Goal: Find specific page/section: Find specific page/section

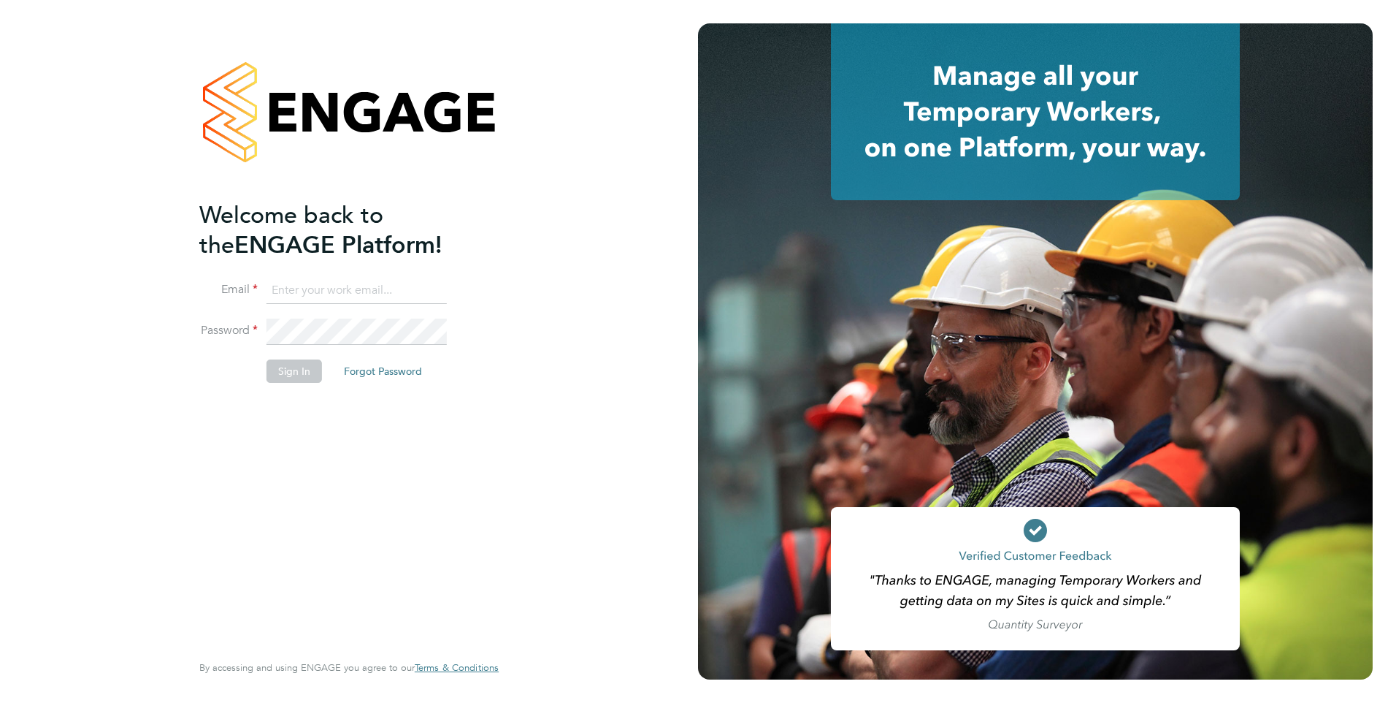
click at [327, 295] on input at bounding box center [357, 291] width 180 height 26
type input "yazmin.cole@prsjobs.com"
click at [281, 385] on li "Sign In Forgot Password" at bounding box center [341, 378] width 285 height 38
click at [280, 374] on button "Sign In" at bounding box center [295, 370] width 56 height 23
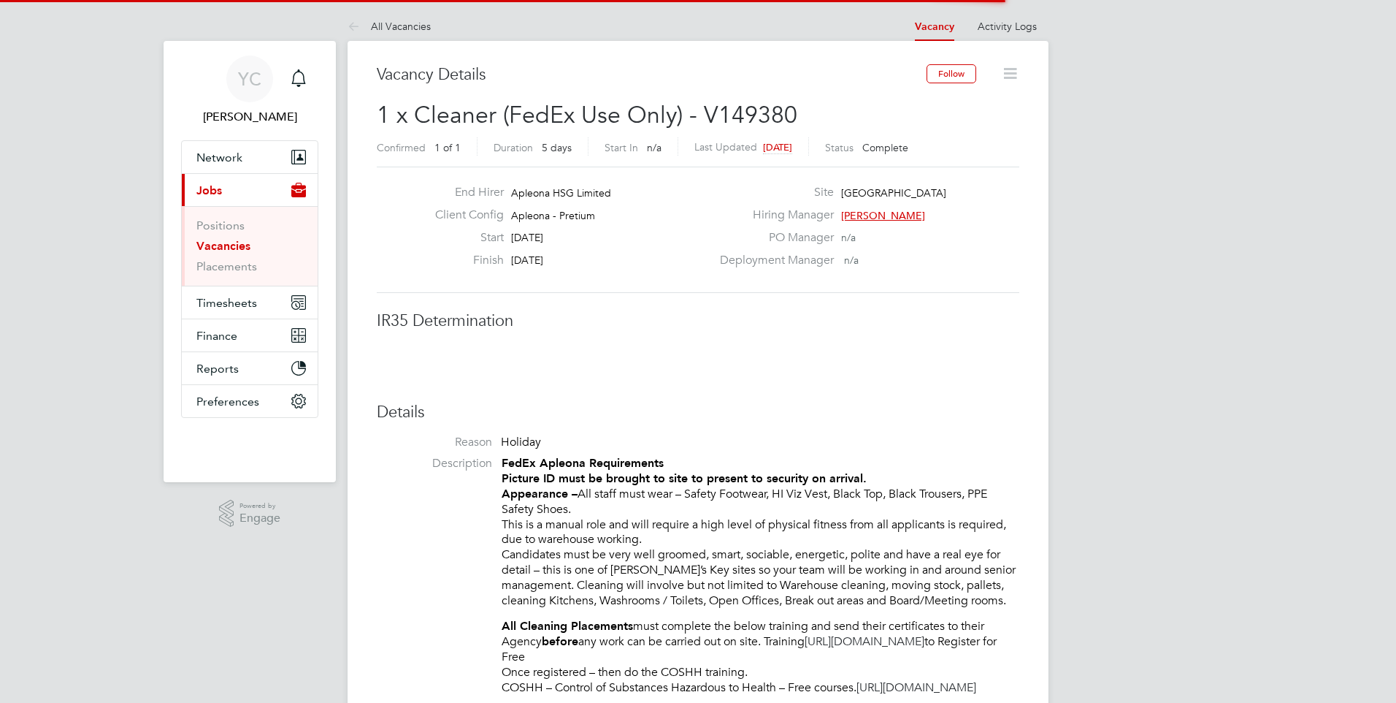
scroll to position [43, 102]
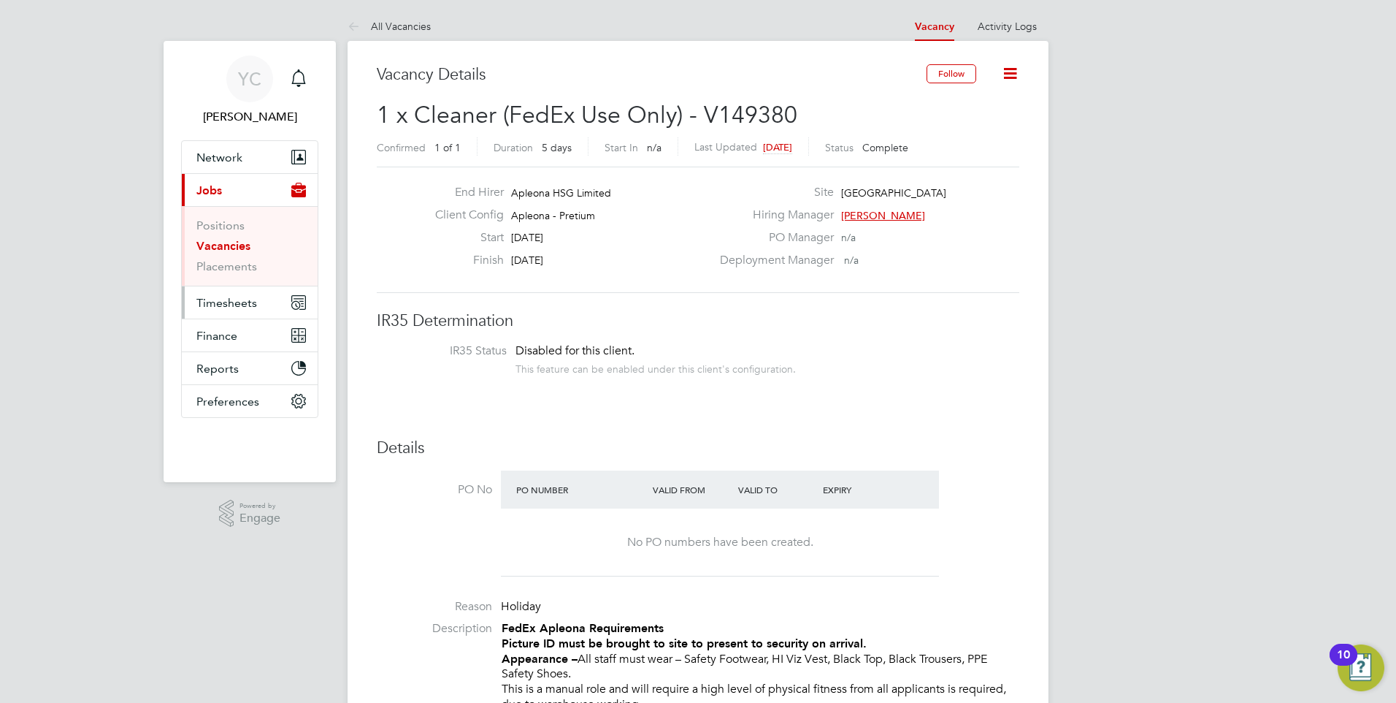
click at [221, 307] on span "Timesheets" at bounding box center [226, 303] width 61 height 14
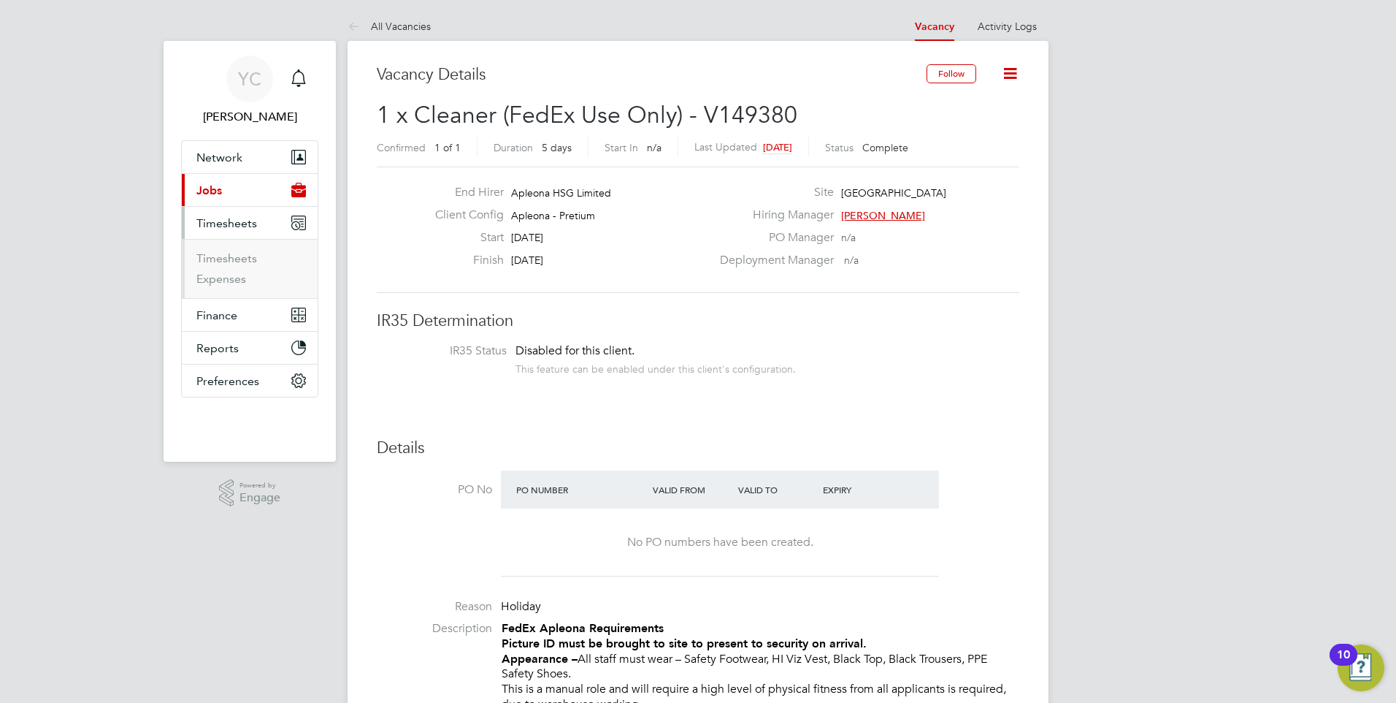
click at [210, 193] on span "Jobs" at bounding box center [209, 190] width 26 height 14
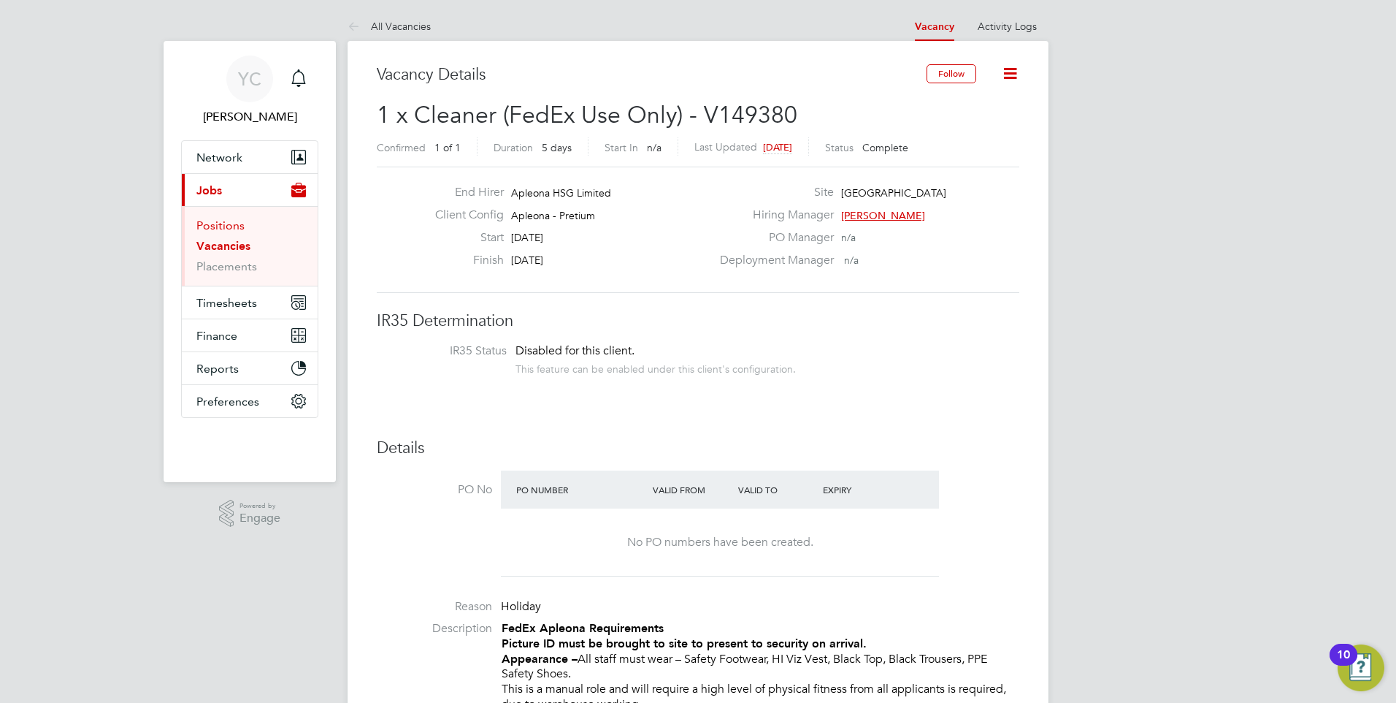
click at [212, 223] on link "Positions" at bounding box center [220, 225] width 48 height 14
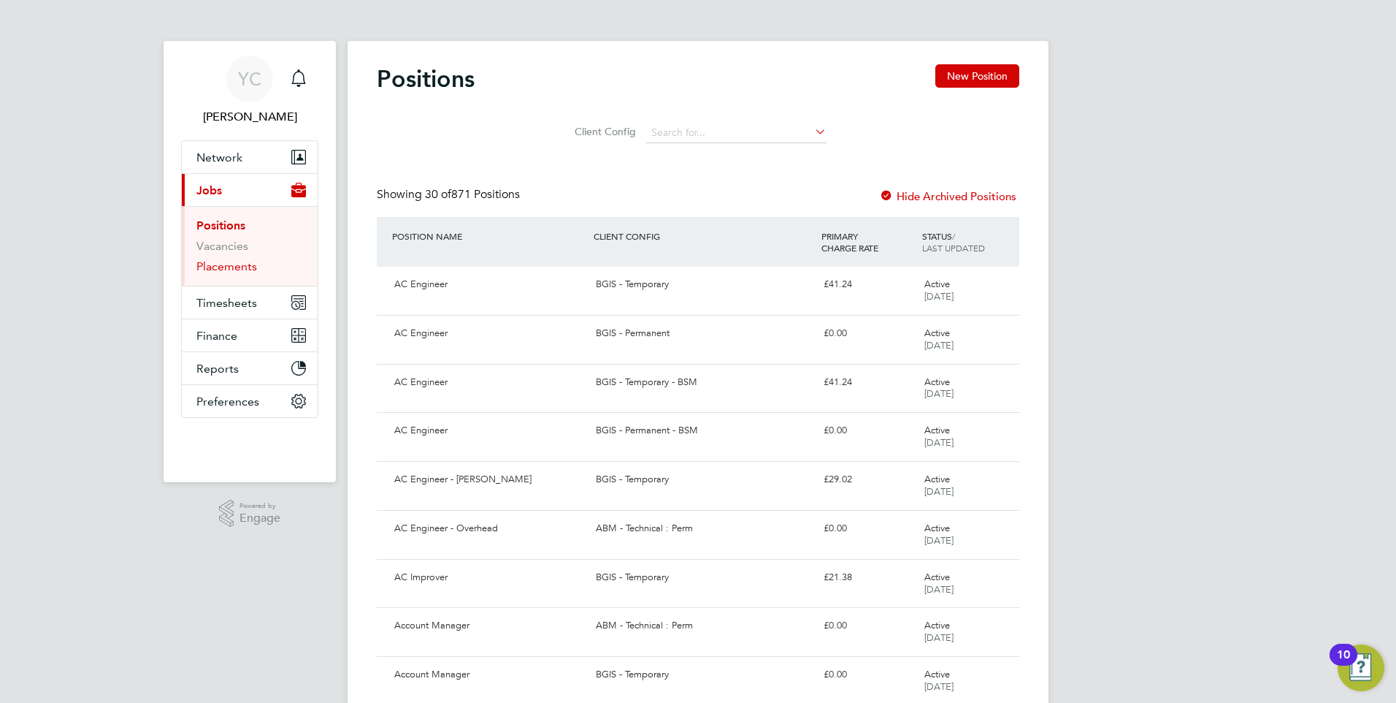
click at [226, 267] on link "Placements" at bounding box center [226, 266] width 61 height 14
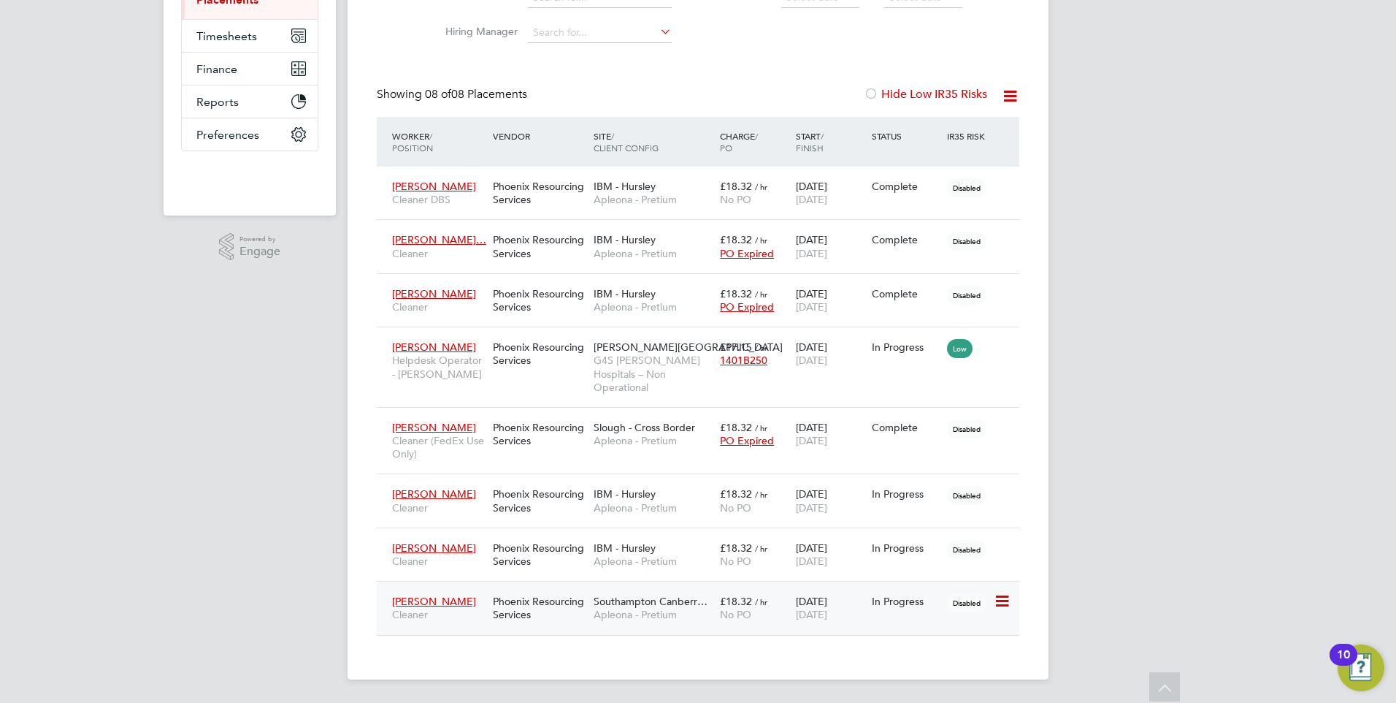
click at [518, 608] on div "Phoenix Resourcing Services" at bounding box center [539, 607] width 101 height 41
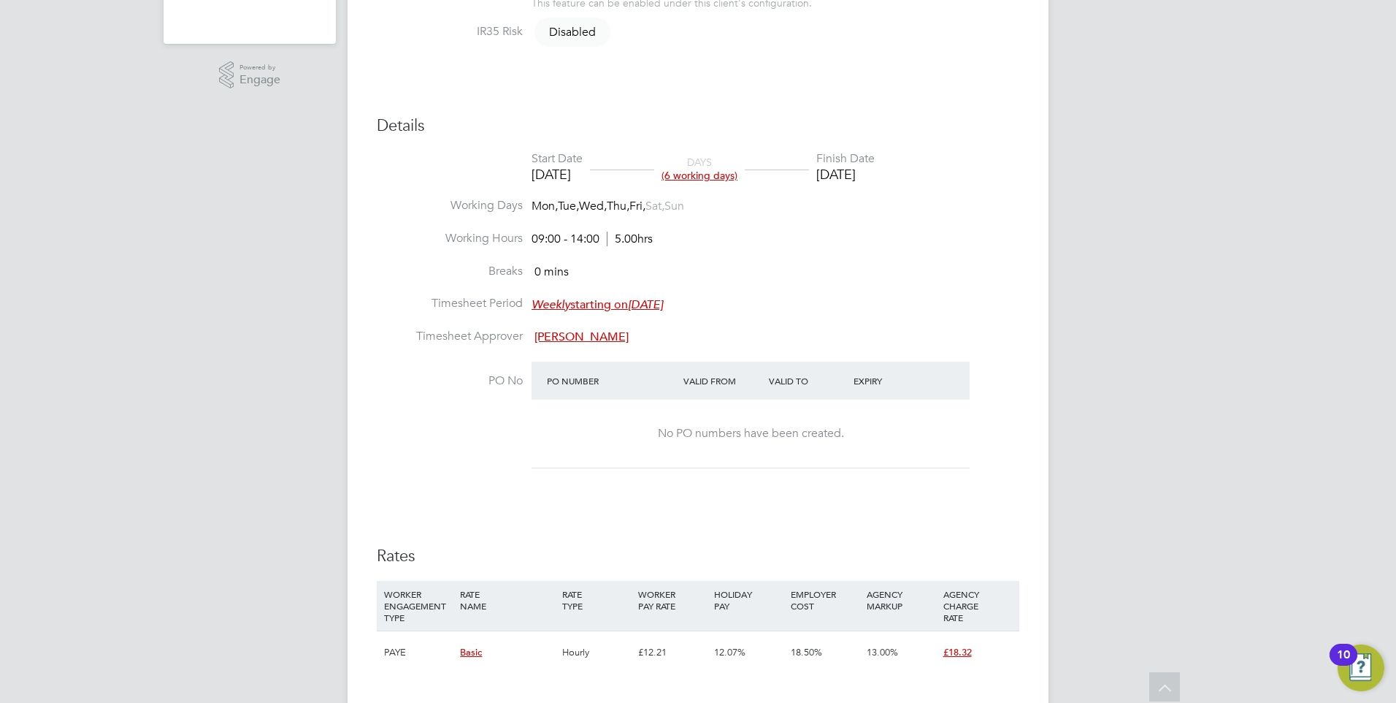
click at [1157, 564] on div "YC Yazmin Cole Notifications Applications: Network Team Members Businesses Site…" at bounding box center [698, 299] width 1396 height 1474
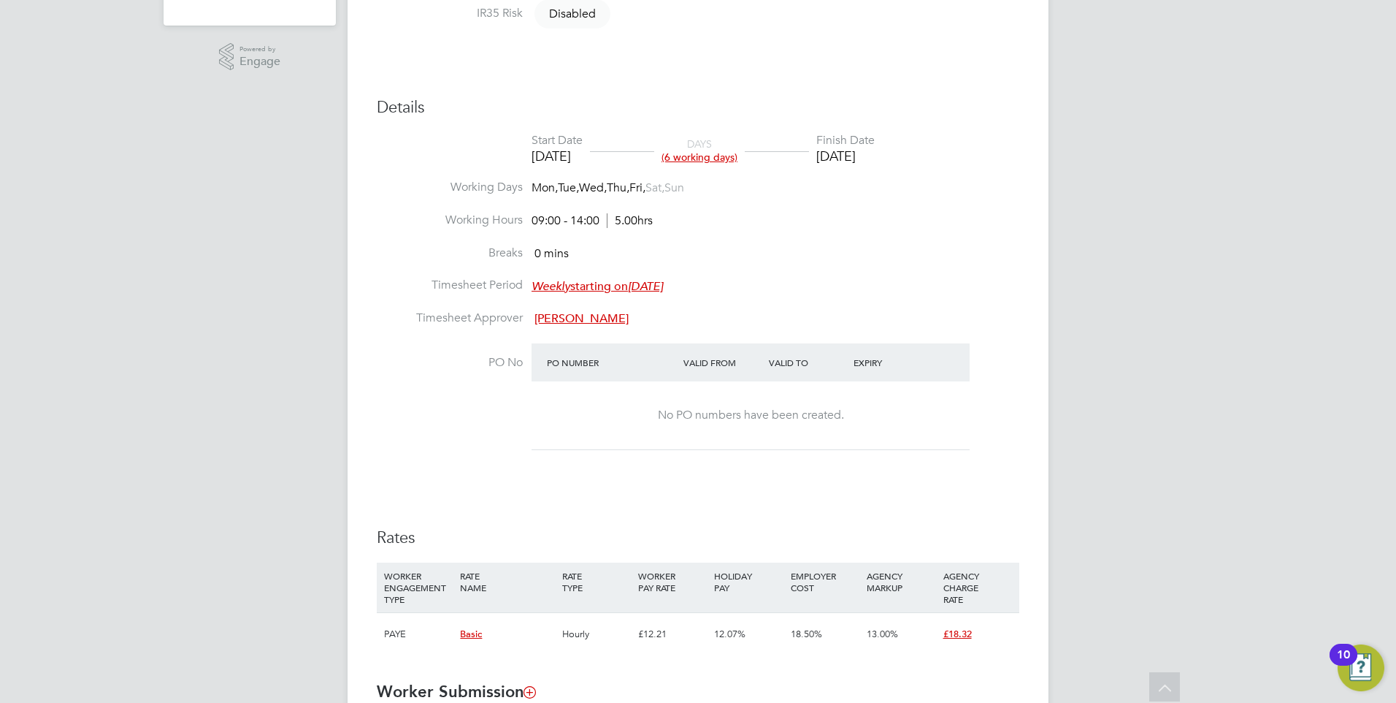
scroll to position [260, 0]
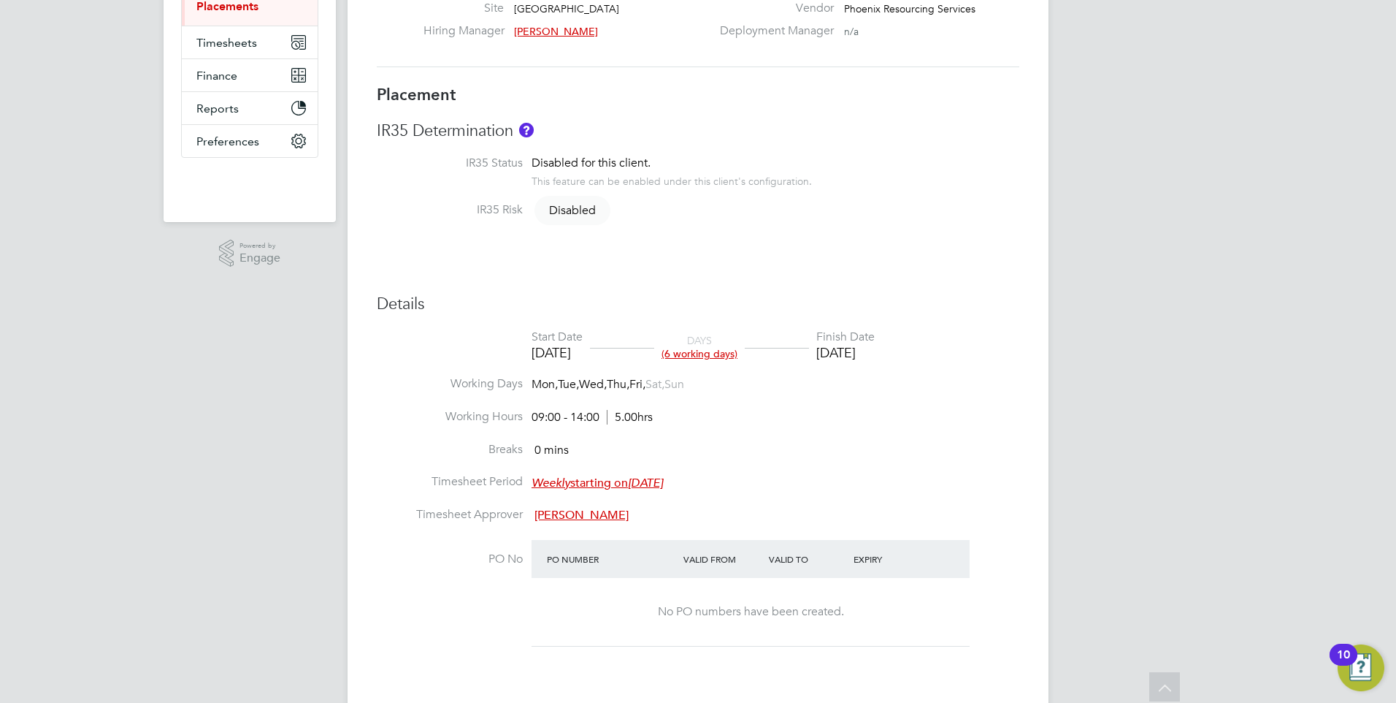
drag, startPoint x: 910, startPoint y: 351, endPoint x: 936, endPoint y: 356, distance: 25.9
click at [936, 356] on li "Start Date 22 Aug 2025 DAYS (6 working days) Finish Date 29 Aug 2025" at bounding box center [698, 352] width 643 height 47
drag, startPoint x: 927, startPoint y: 353, endPoint x: 983, endPoint y: 420, distance: 87.6
click at [983, 420] on ul "Start Date 22 Aug 2025 DAYS (6 working days) Finish Date 29 Aug 2025 Working Da…" at bounding box center [698, 497] width 643 height 336
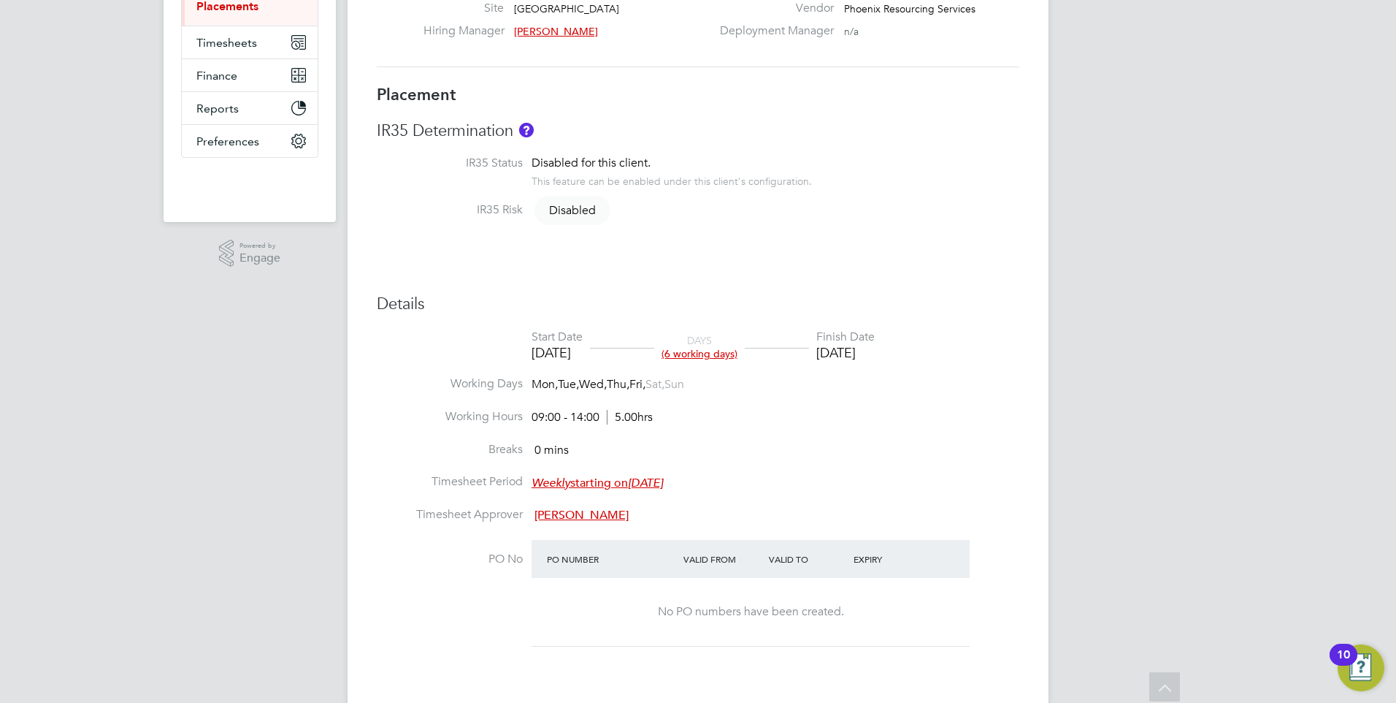
click at [983, 420] on li "Working Hours 09:00 - 14:00 5.00hrs" at bounding box center [698, 425] width 643 height 33
drag, startPoint x: 700, startPoint y: 432, endPoint x: 373, endPoint y: 407, distance: 328.1
click at [373, 407] on div "Placement Details Unfollow FB Frank Burke m: 07944497212 Placement ID P300910 V…" at bounding box center [698, 486] width 701 height 1410
drag, startPoint x: 373, startPoint y: 407, endPoint x: 462, endPoint y: 411, distance: 89.2
click at [462, 411] on label "Working Hours" at bounding box center [450, 416] width 146 height 15
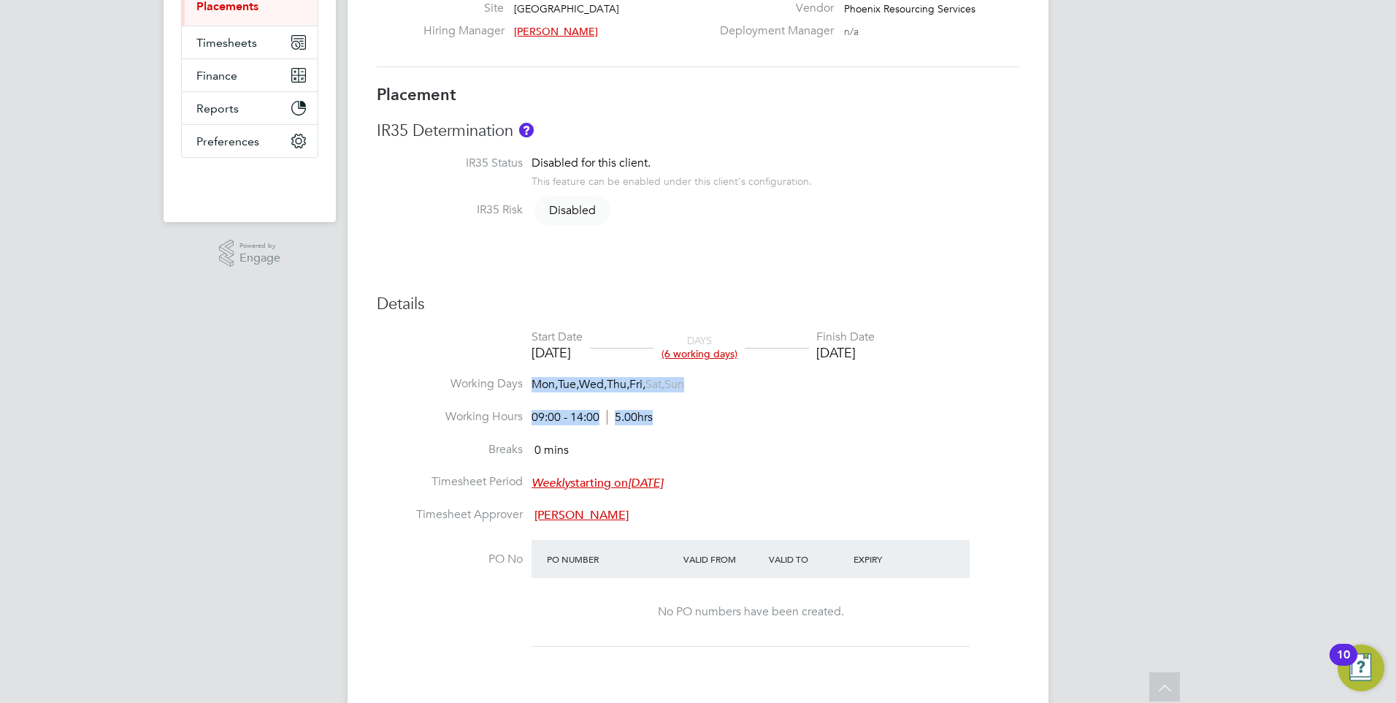
click at [825, 454] on li "Breaks 0 mins" at bounding box center [698, 458] width 643 height 33
drag, startPoint x: 695, startPoint y: 413, endPoint x: 714, endPoint y: 413, distance: 19.7
click at [714, 413] on li "Working Hours 09:00 - 14:00 5.00hrs" at bounding box center [698, 425] width 643 height 33
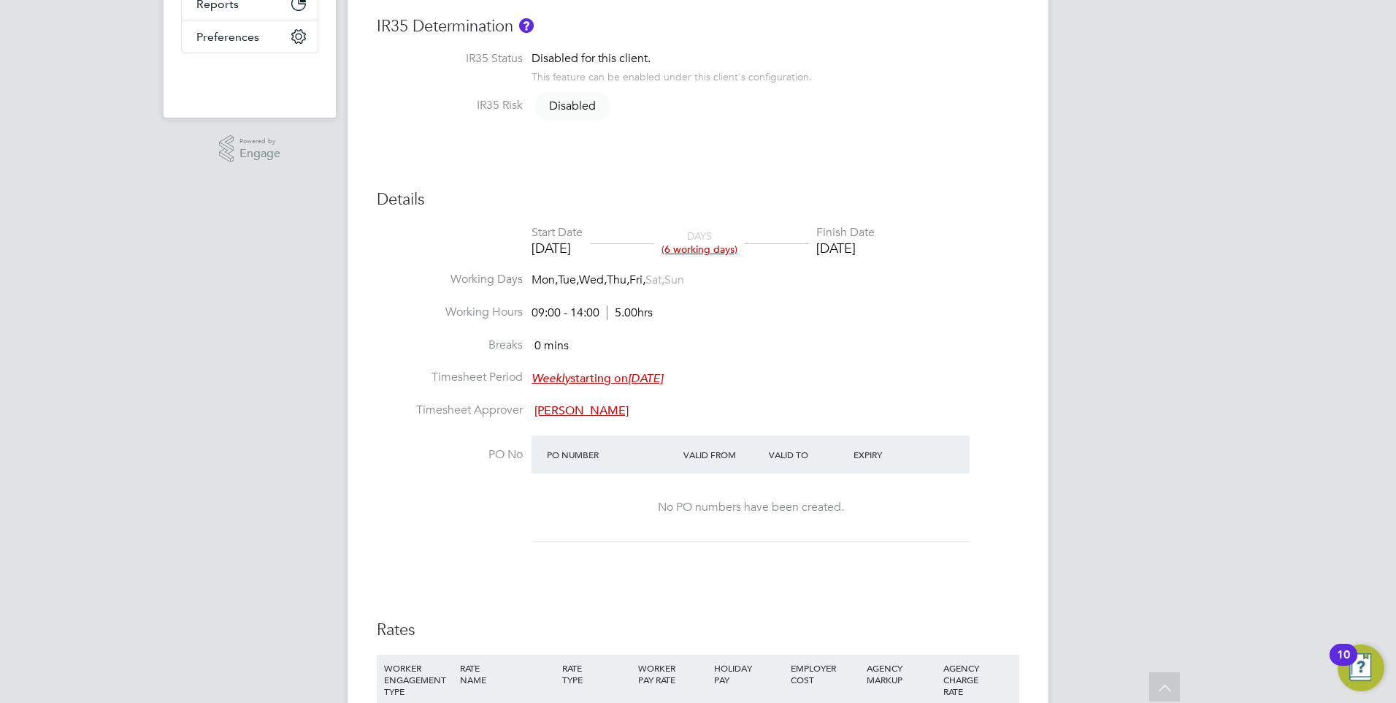
scroll to position [187, 0]
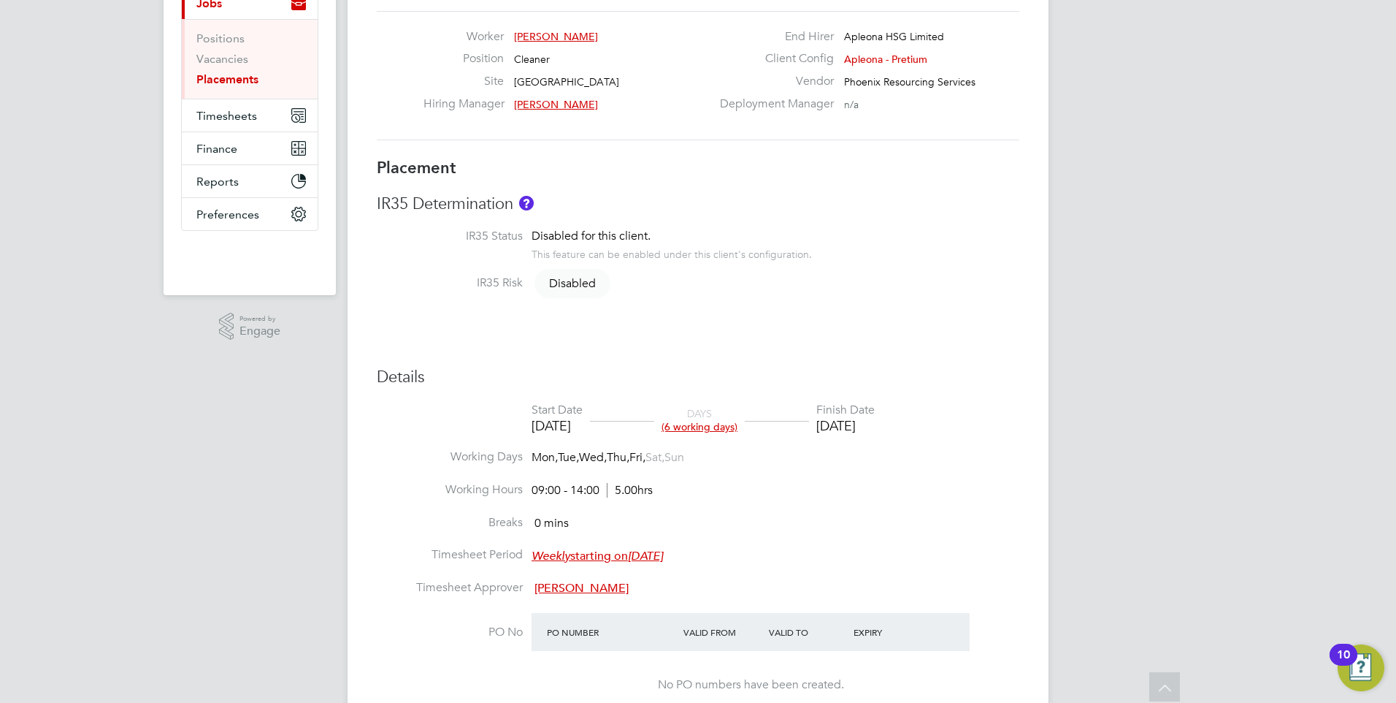
click at [335, 484] on div "YC Yazmin Cole Notifications Applications: Network Team Members Businesses Site…" at bounding box center [698, 550] width 1396 height 1474
click at [657, 369] on h3 "Details" at bounding box center [698, 377] width 643 height 21
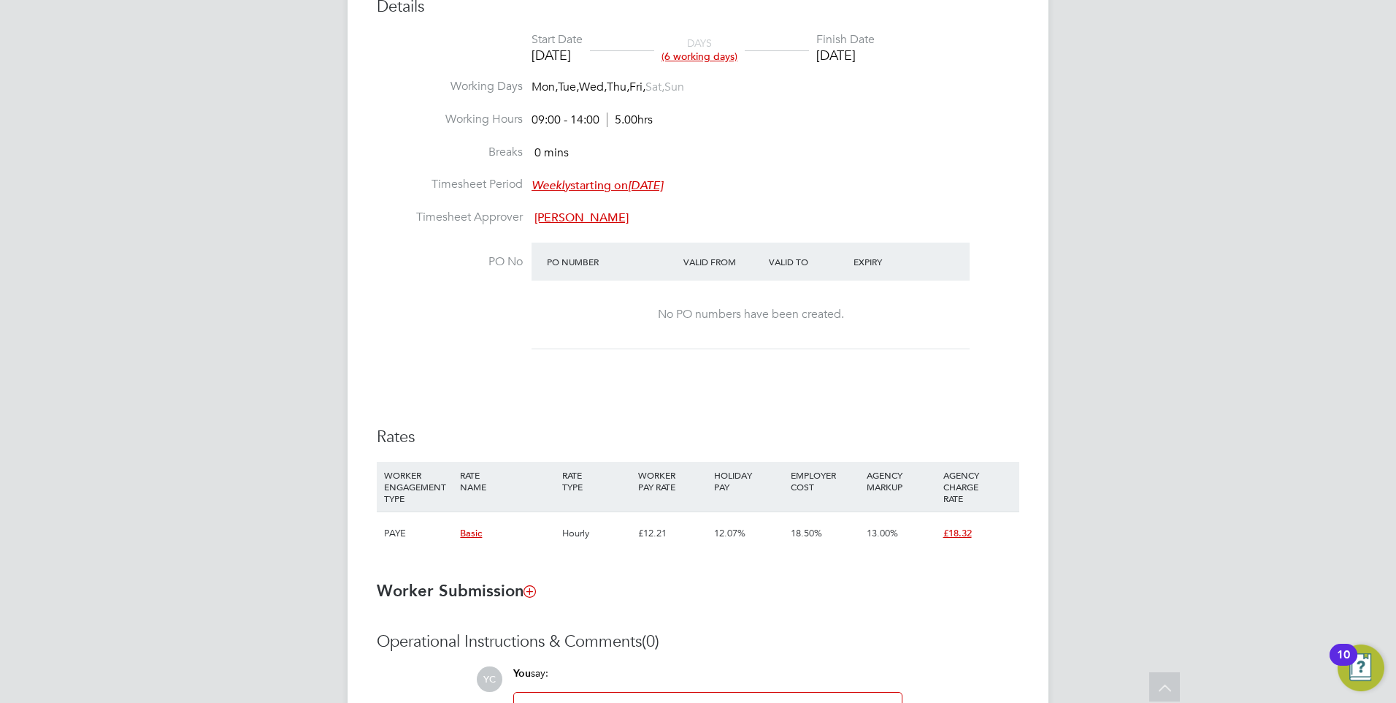
scroll to position [406, 0]
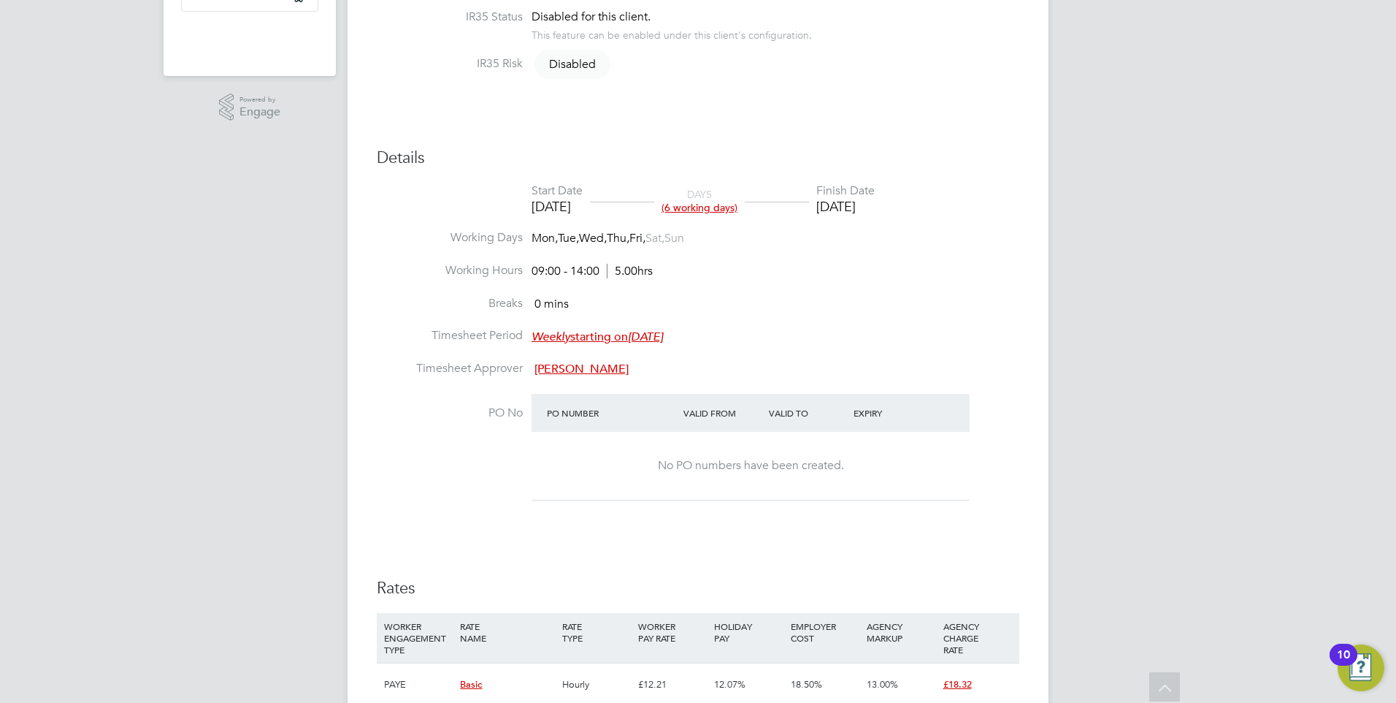
click at [941, 286] on li "Working Hours 09:00 - 14:00 5.00hrs" at bounding box center [698, 279] width 643 height 33
click at [1325, 374] on div "YC Yazmin Cole Notifications Applications: Network Team Members Businesses Site…" at bounding box center [698, 331] width 1396 height 1474
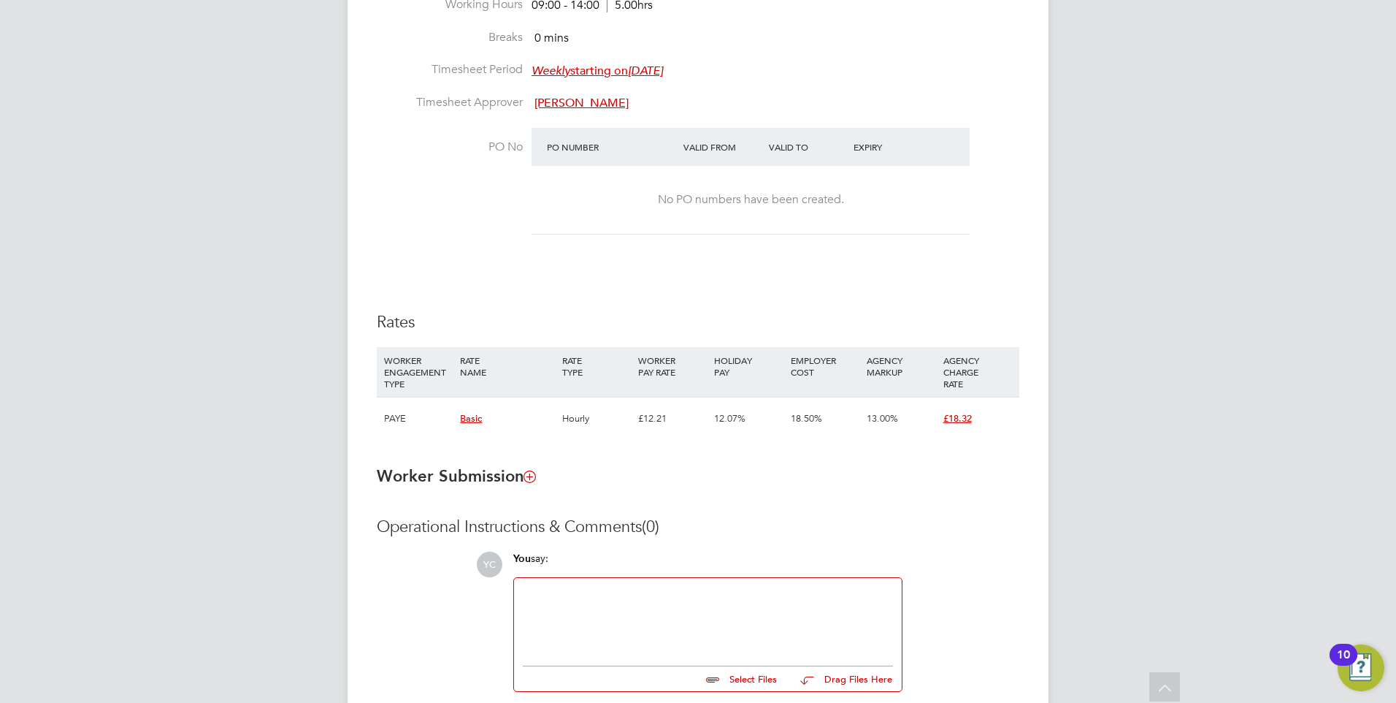
scroll to position [771, 0]
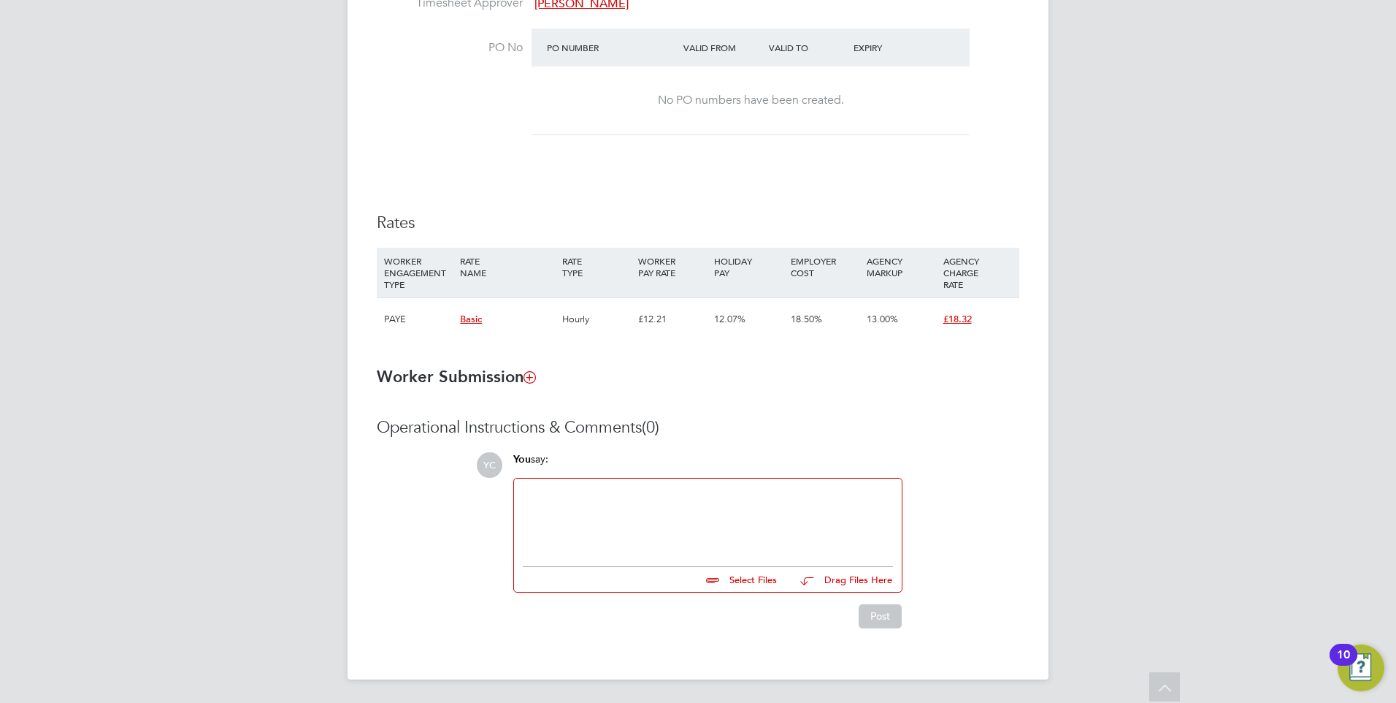
click at [716, 525] on div at bounding box center [708, 518] width 370 height 63
click at [604, 532] on div at bounding box center [708, 518] width 370 height 63
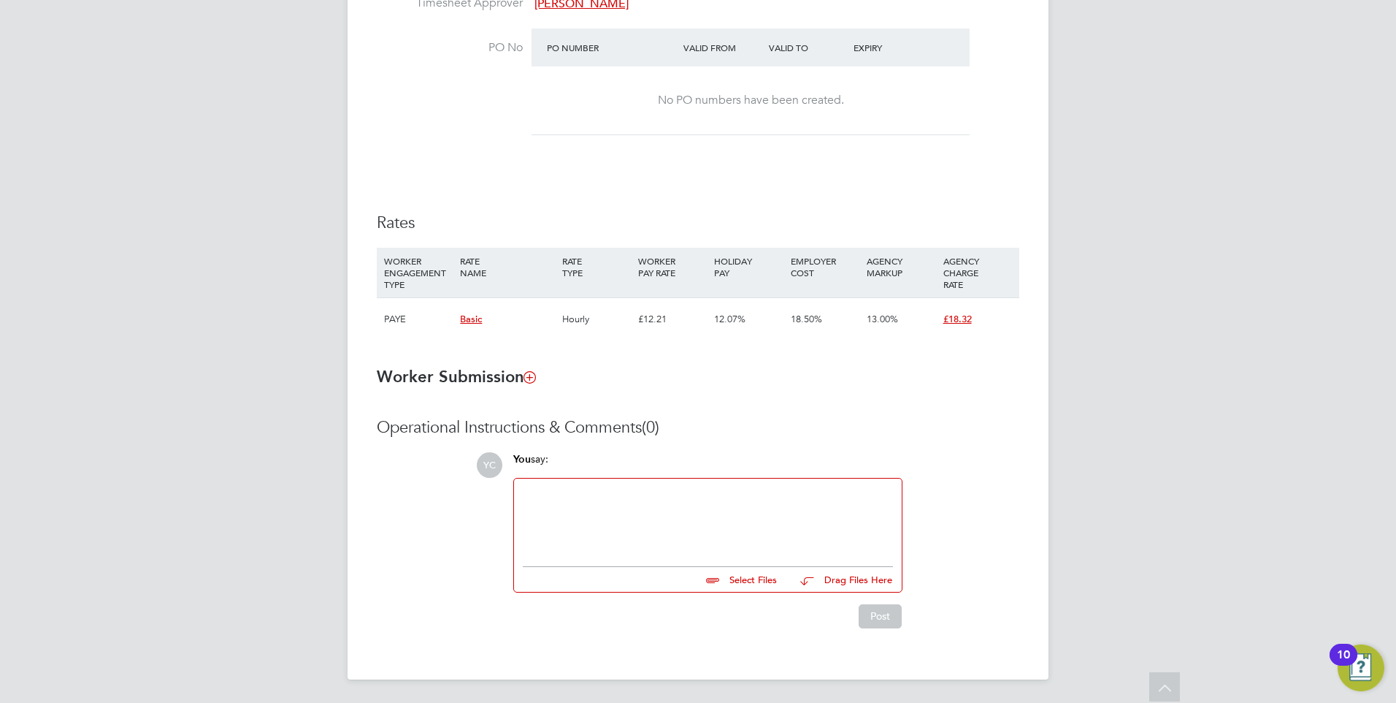
click at [569, 500] on div at bounding box center [708, 518] width 370 height 63
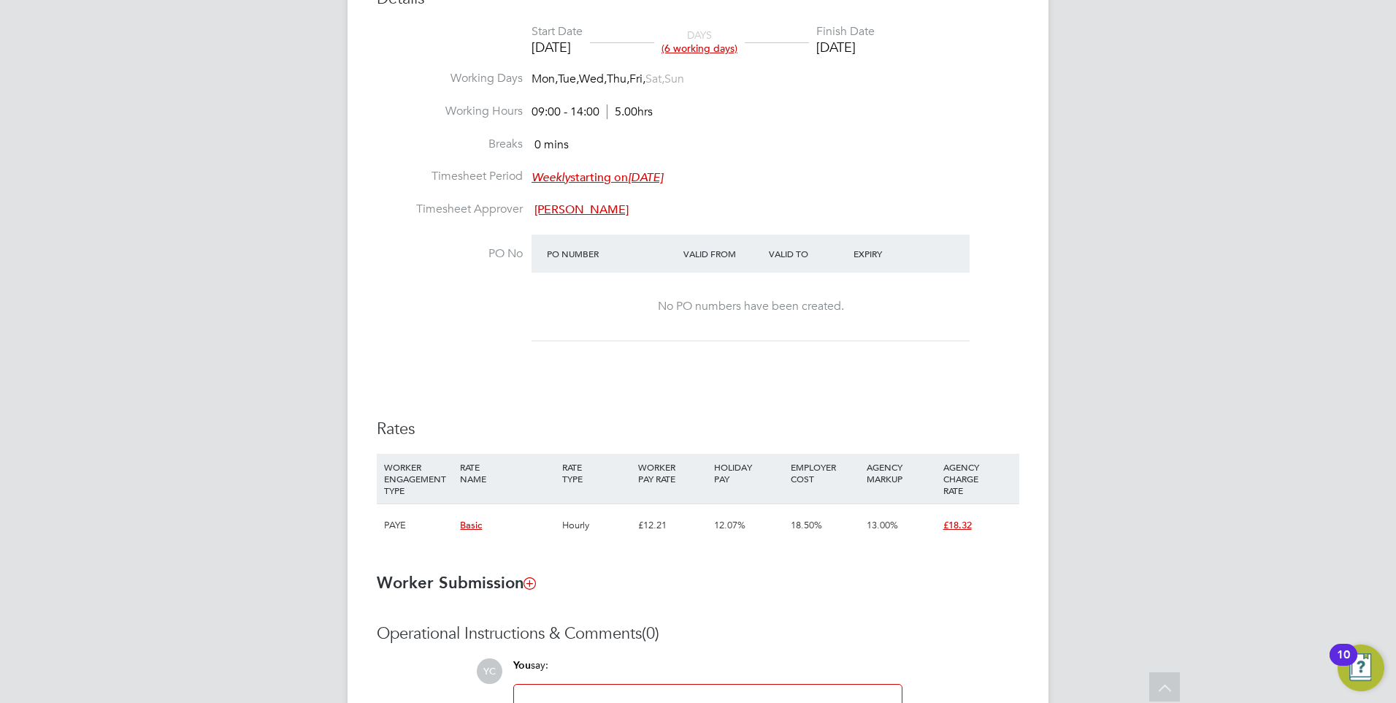
scroll to position [406, 0]
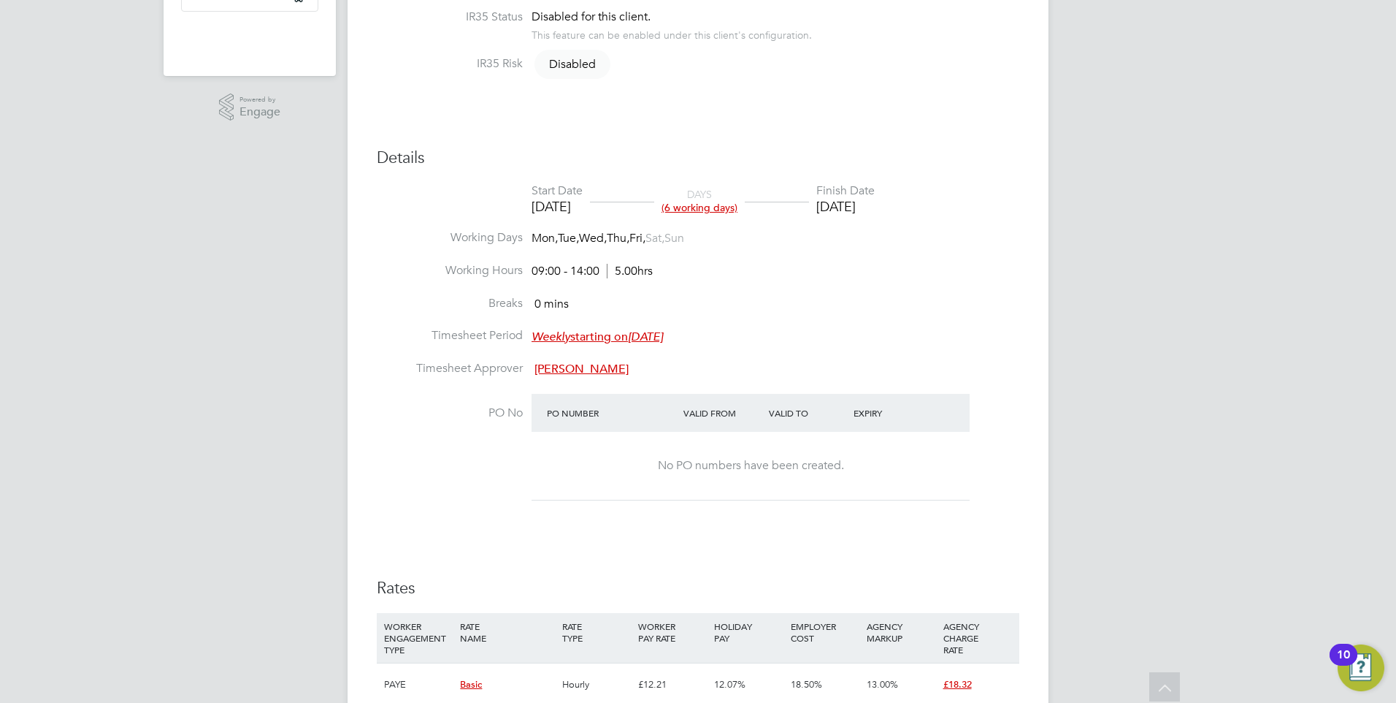
click at [250, 402] on div "YC Yazmin Cole Notifications Applications: Network Team Members Businesses Site…" at bounding box center [698, 331] width 1396 height 1474
click at [284, 405] on div "YC Yazmin Cole Notifications Applications: Network Team Members Businesses Site…" at bounding box center [698, 331] width 1396 height 1474
drag, startPoint x: 530, startPoint y: 275, endPoint x: 674, endPoint y: 274, distance: 144.6
click at [674, 274] on li "Working Hours 09:00 - 14:00 5.00hrs" at bounding box center [698, 279] width 643 height 33
drag, startPoint x: 674, startPoint y: 274, endPoint x: 683, endPoint y: 271, distance: 9.2
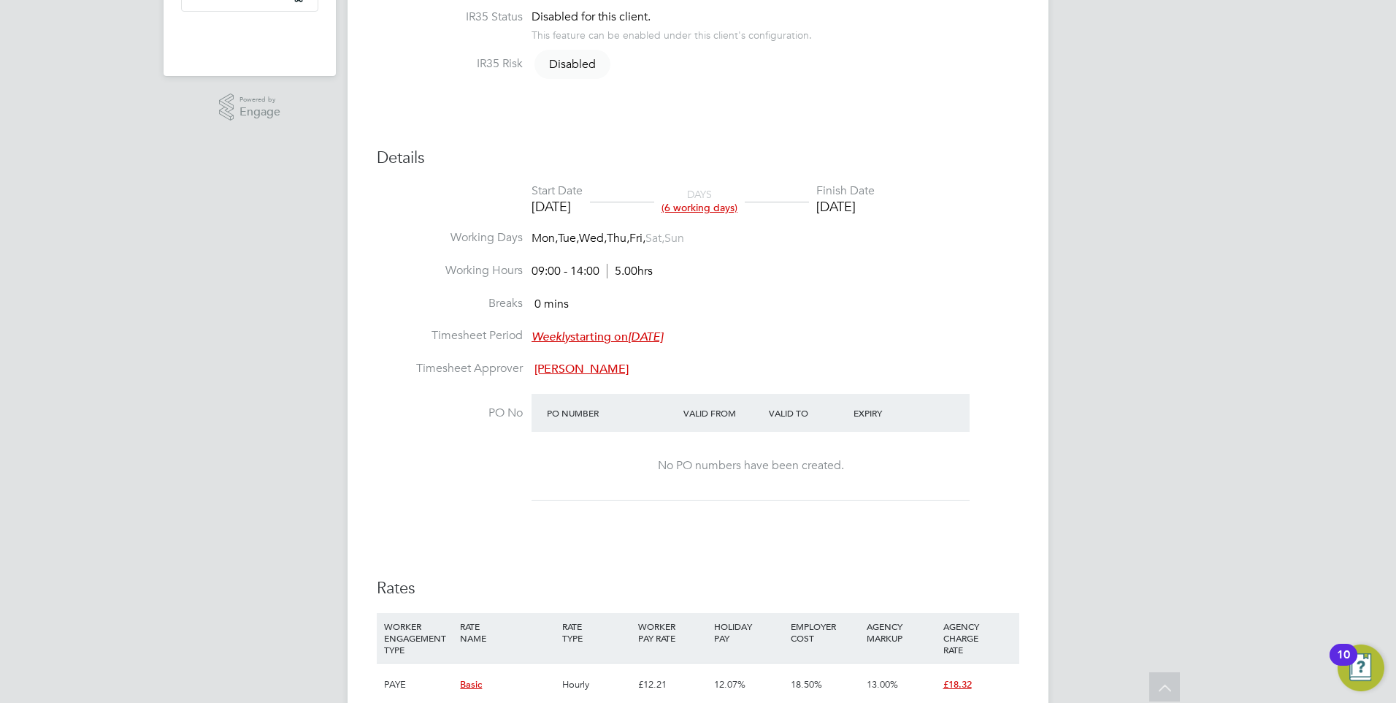
click at [674, 274] on li "Working Hours 09:00 - 14:00 5.00hrs" at bounding box center [698, 279] width 643 height 33
drag, startPoint x: 638, startPoint y: 275, endPoint x: 697, endPoint y: 268, distance: 58.8
click at [697, 268] on li "Working Hours 09:00 - 14:00 5.00hrs" at bounding box center [698, 279] width 643 height 33
drag, startPoint x: 669, startPoint y: 267, endPoint x: 806, endPoint y: 275, distance: 137.6
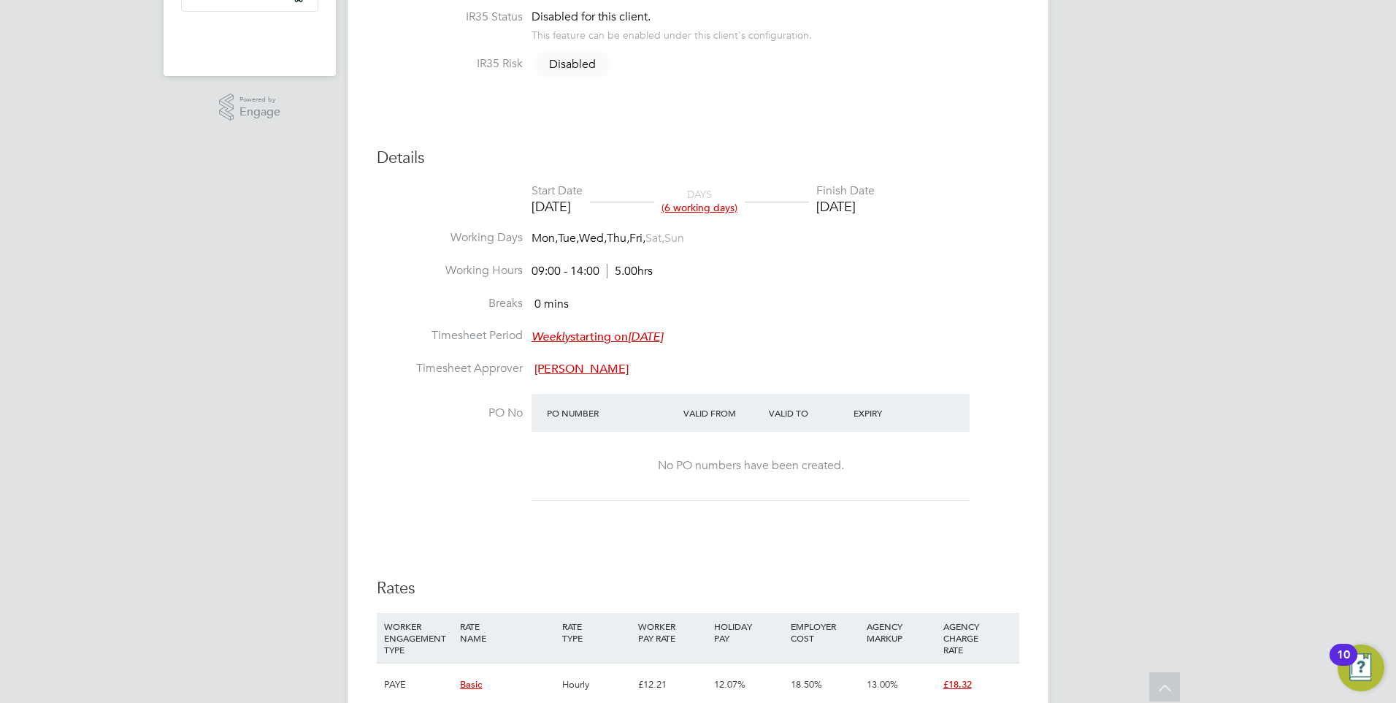
click at [806, 275] on li "Working Hours 09:00 - 14:00 5.00hrs" at bounding box center [698, 279] width 643 height 33
drag, startPoint x: 708, startPoint y: 234, endPoint x: 973, endPoint y: 272, distance: 267.9
click at [973, 272] on ul "Start Date 22 Aug 2025 DAYS (6 working days) Finish Date 29 Aug 2025 Working Da…" at bounding box center [698, 351] width 643 height 336
drag, startPoint x: 973, startPoint y: 272, endPoint x: 1142, endPoint y: 308, distance: 173.2
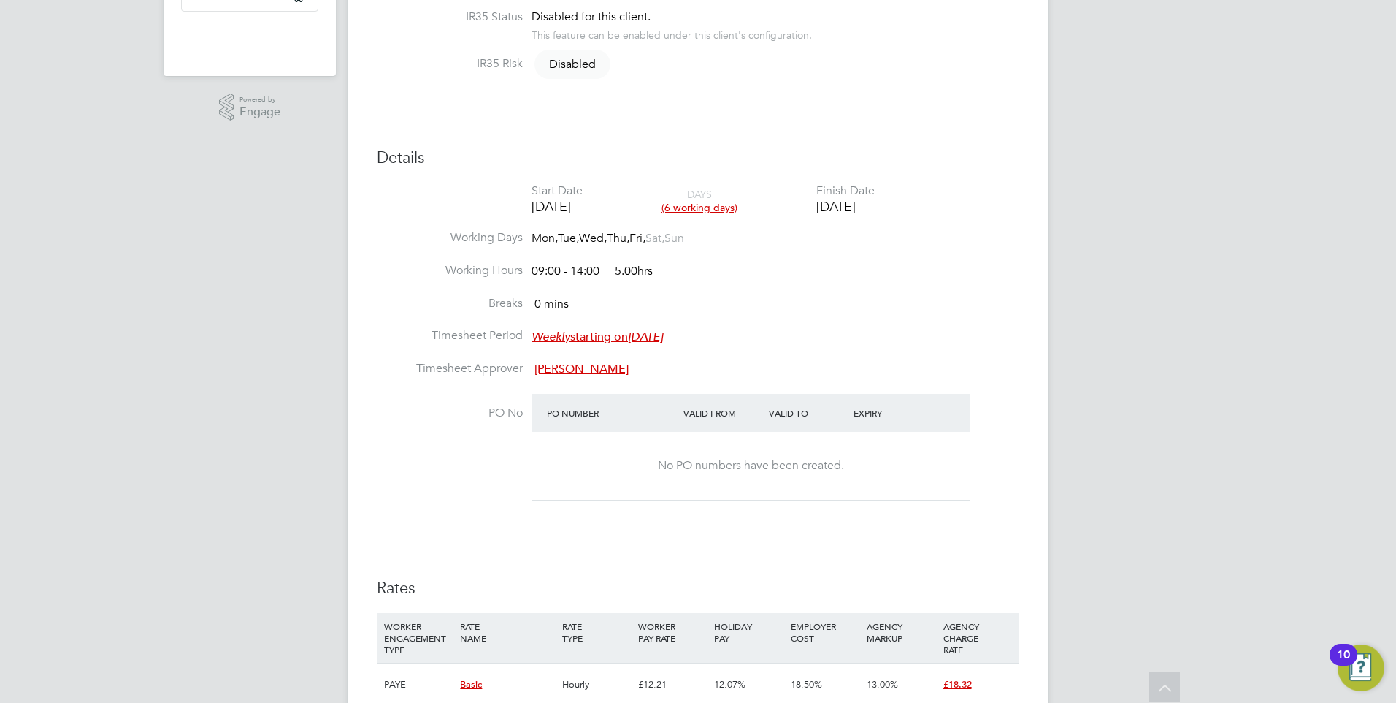
click at [1142, 308] on div "YC Yazmin Cole Notifications Applications: Network Team Members Businesses Site…" at bounding box center [698, 331] width 1396 height 1474
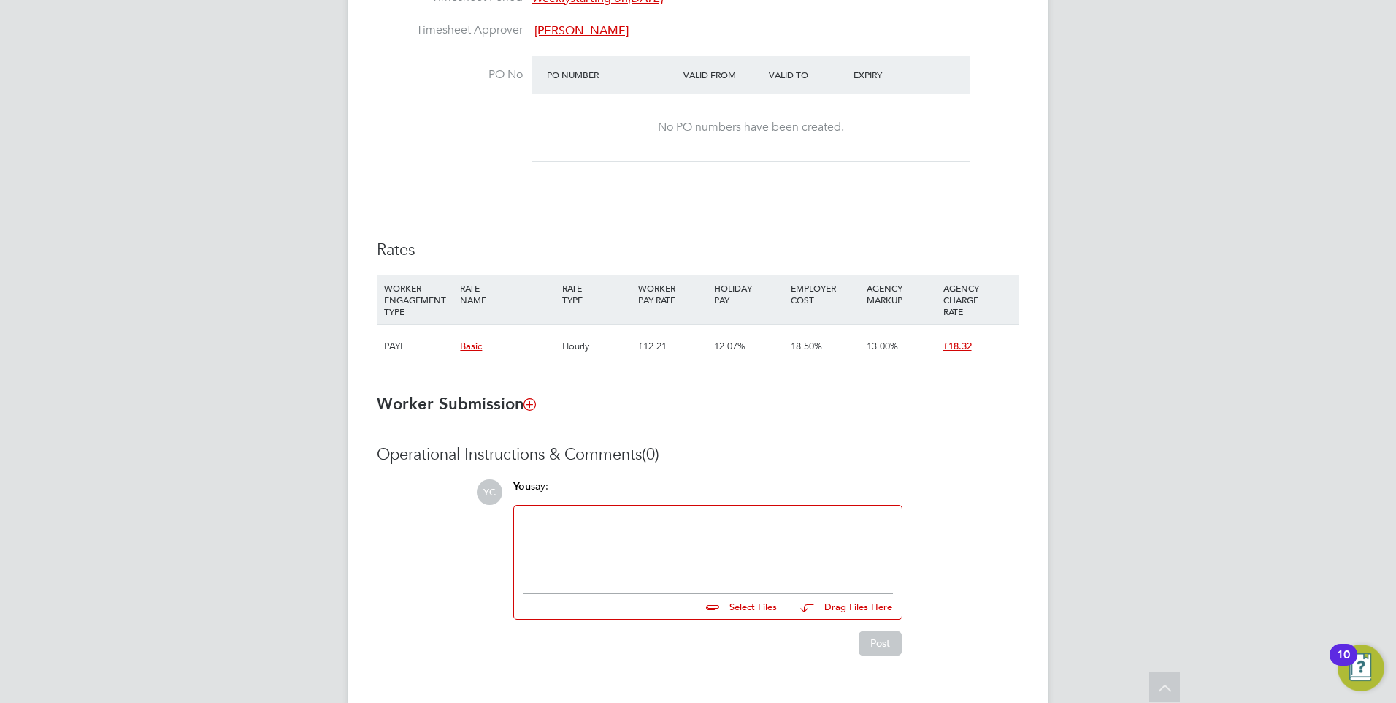
scroll to position [771, 0]
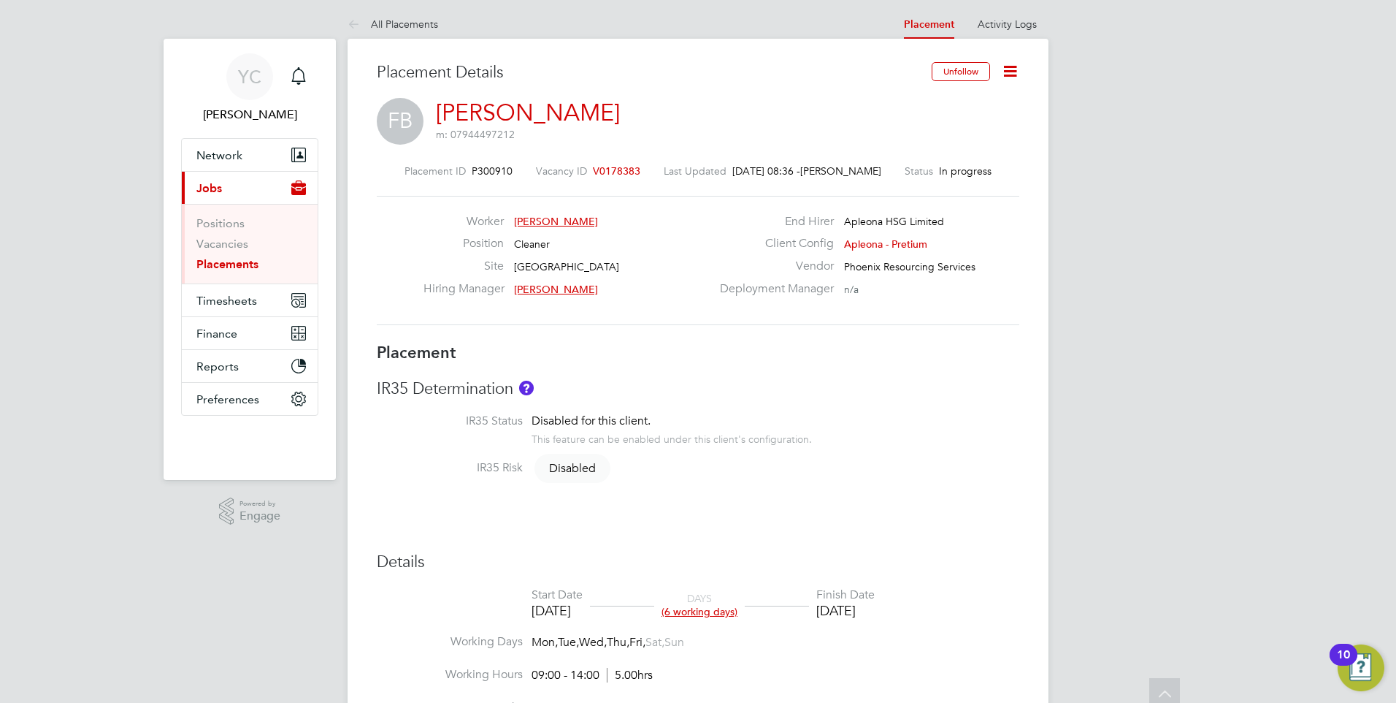
scroll to position [0, 0]
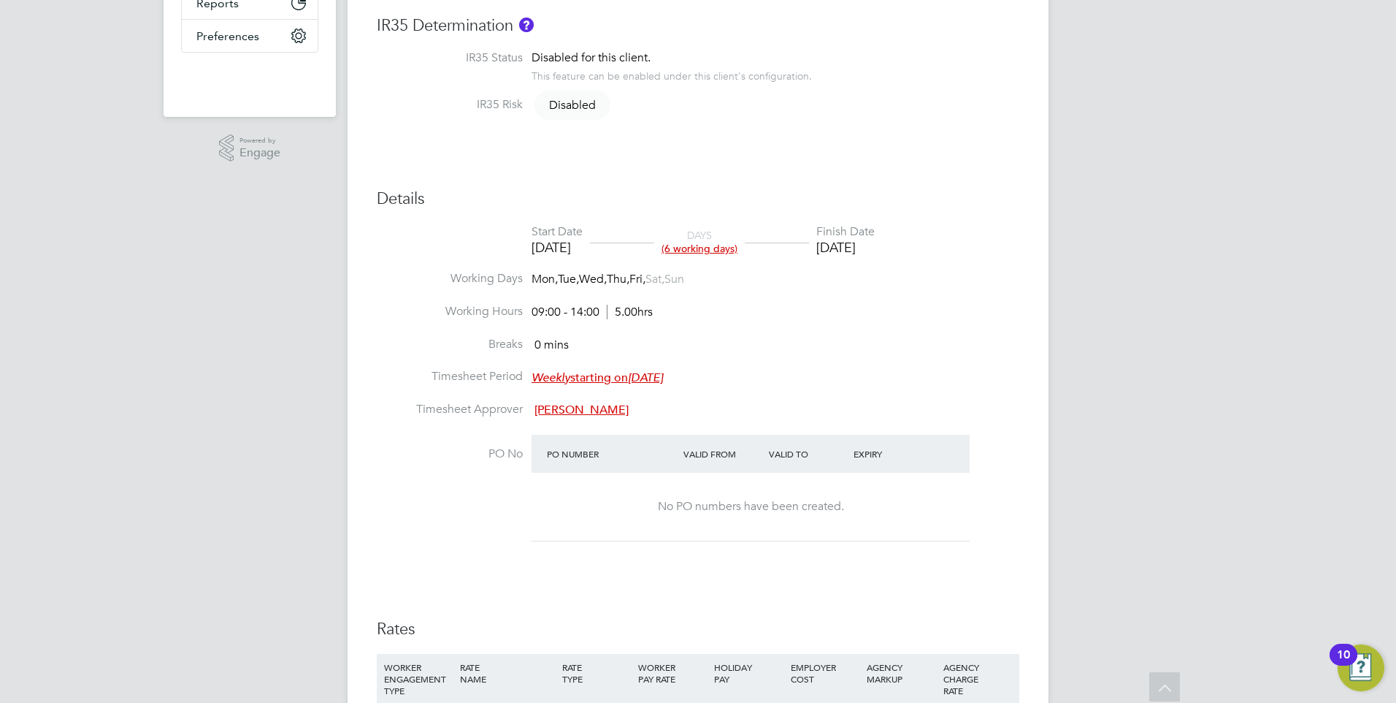
click at [1092, 372] on div "YC Yazmin Cole Notifications Applications: Network Team Members Businesses Site…" at bounding box center [698, 372] width 1396 height 1474
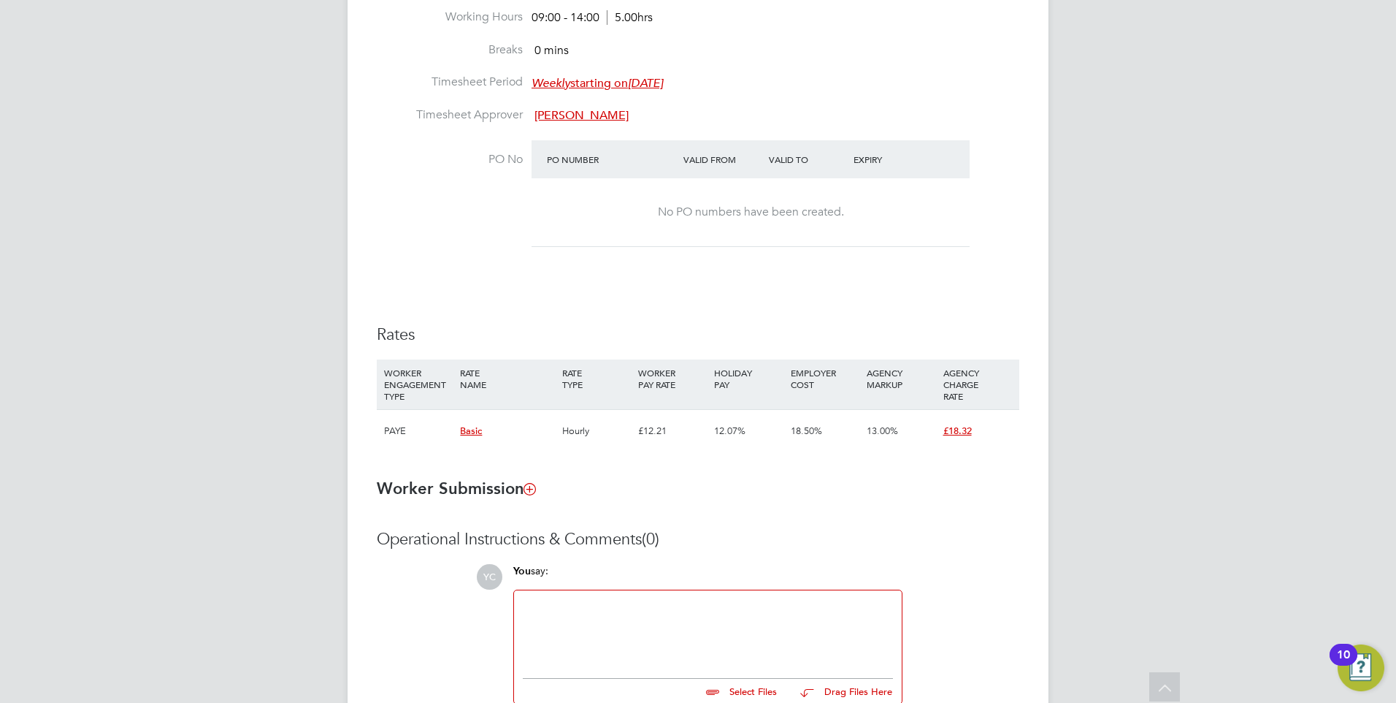
scroll to position [771, 0]
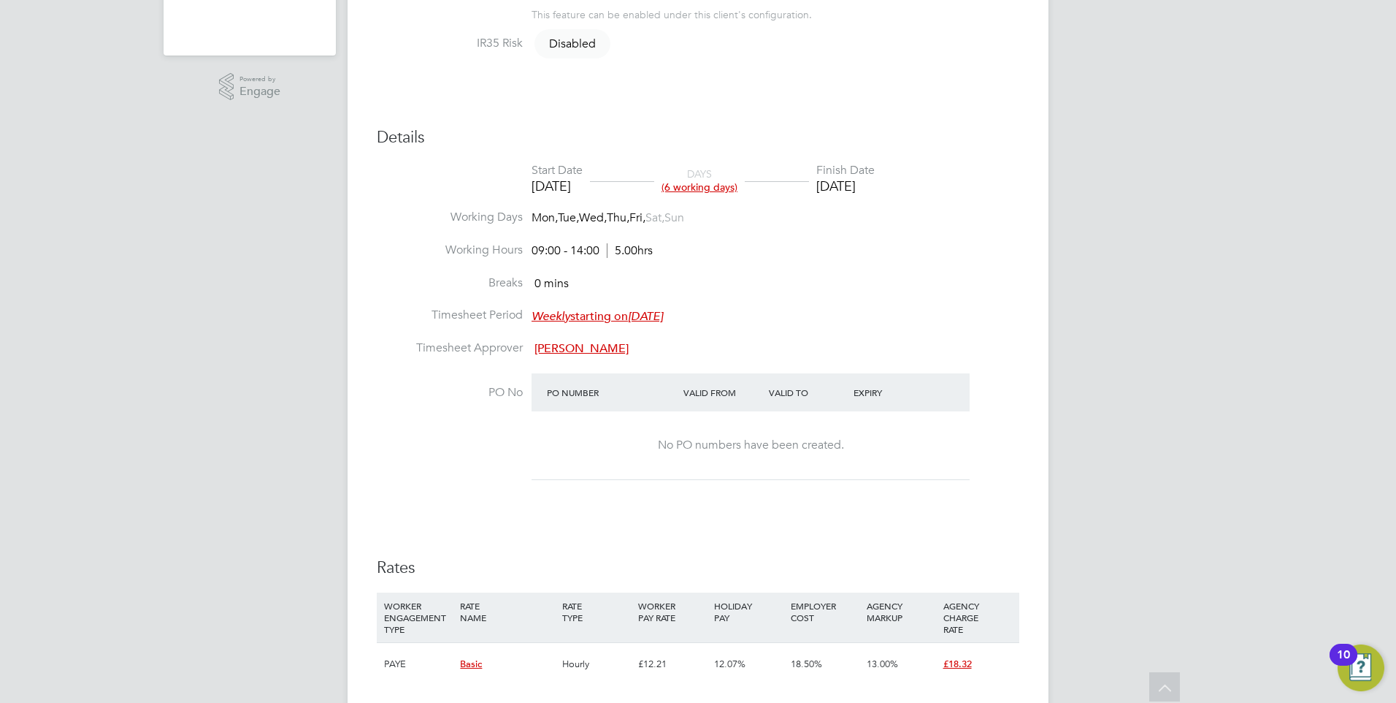
scroll to position [333, 0]
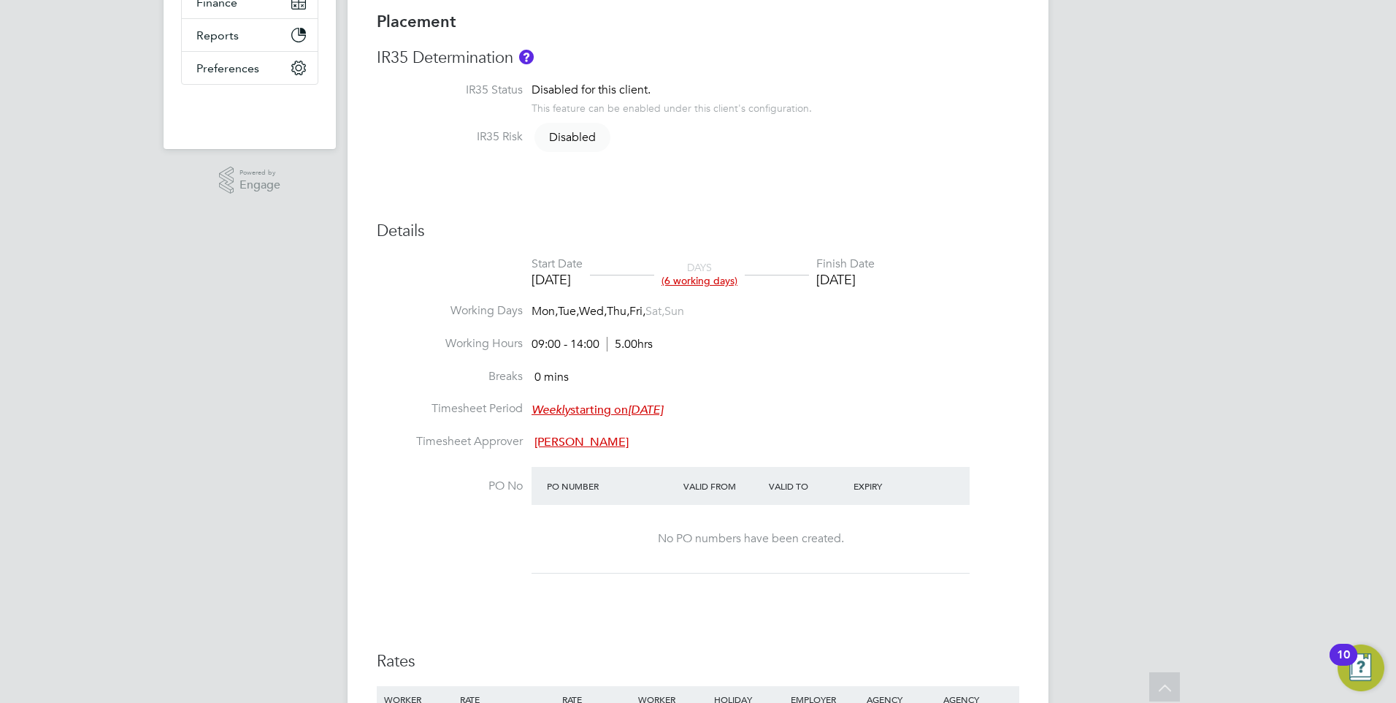
click at [121, 382] on div "YC Yazmin Cole Notifications Applications: Network Team Members Businesses Site…" at bounding box center [698, 404] width 1396 height 1474
drag, startPoint x: 530, startPoint y: 343, endPoint x: 667, endPoint y: 353, distance: 137.0
click at [667, 353] on li "Working Hours 09:00 - 14:00 5.00hrs" at bounding box center [698, 352] width 643 height 33
drag, startPoint x: 584, startPoint y: 370, endPoint x: 1019, endPoint y: 384, distance: 434.8
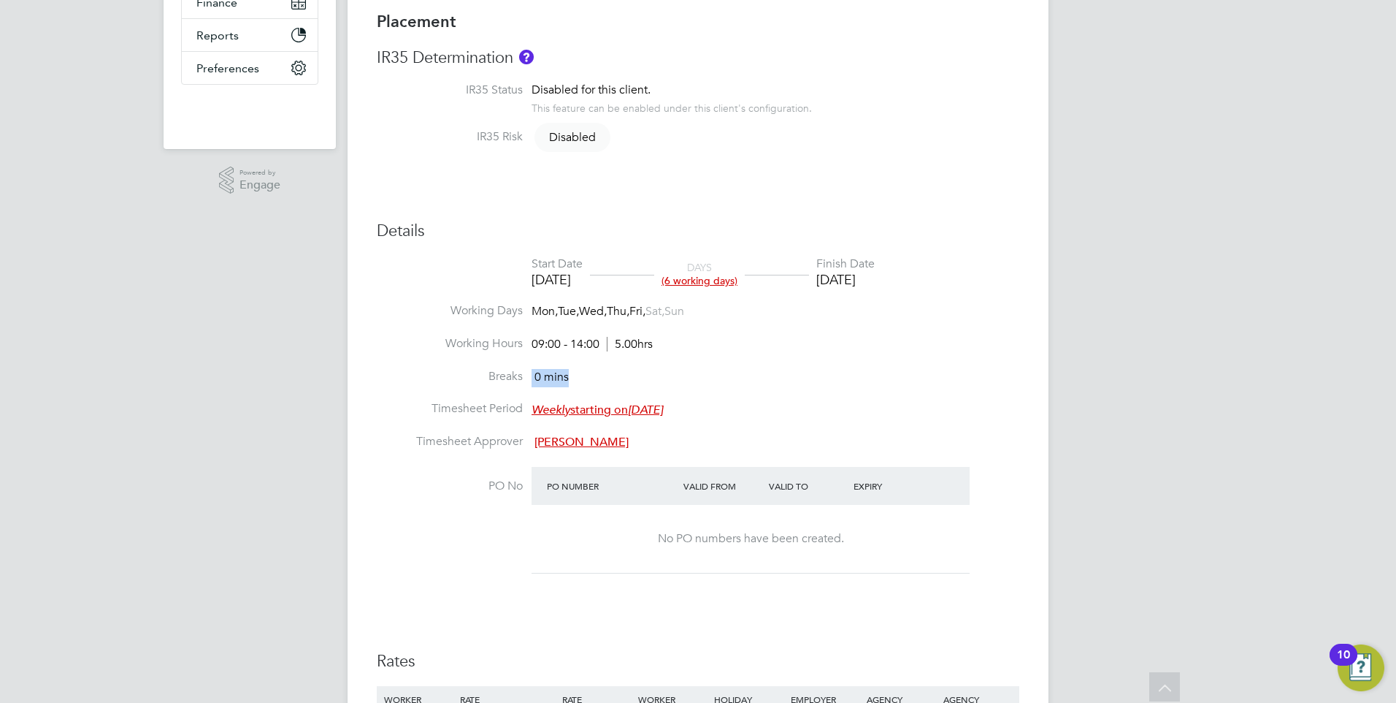
click at [1019, 384] on li "Breaks 0 mins" at bounding box center [698, 385] width 643 height 33
click at [1051, 386] on div "YC Yazmin Cole Notifications Applications: Network Team Members Businesses Site…" at bounding box center [698, 404] width 1396 height 1474
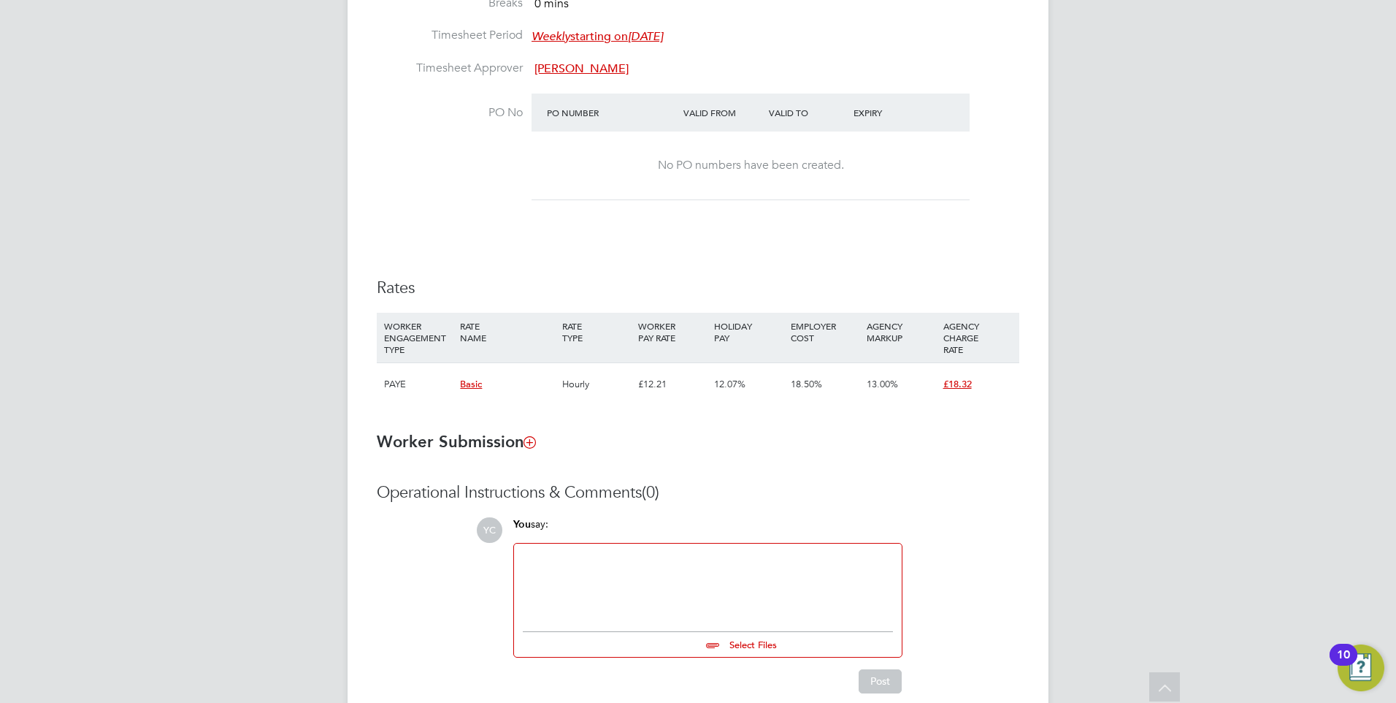
scroll to position [771, 0]
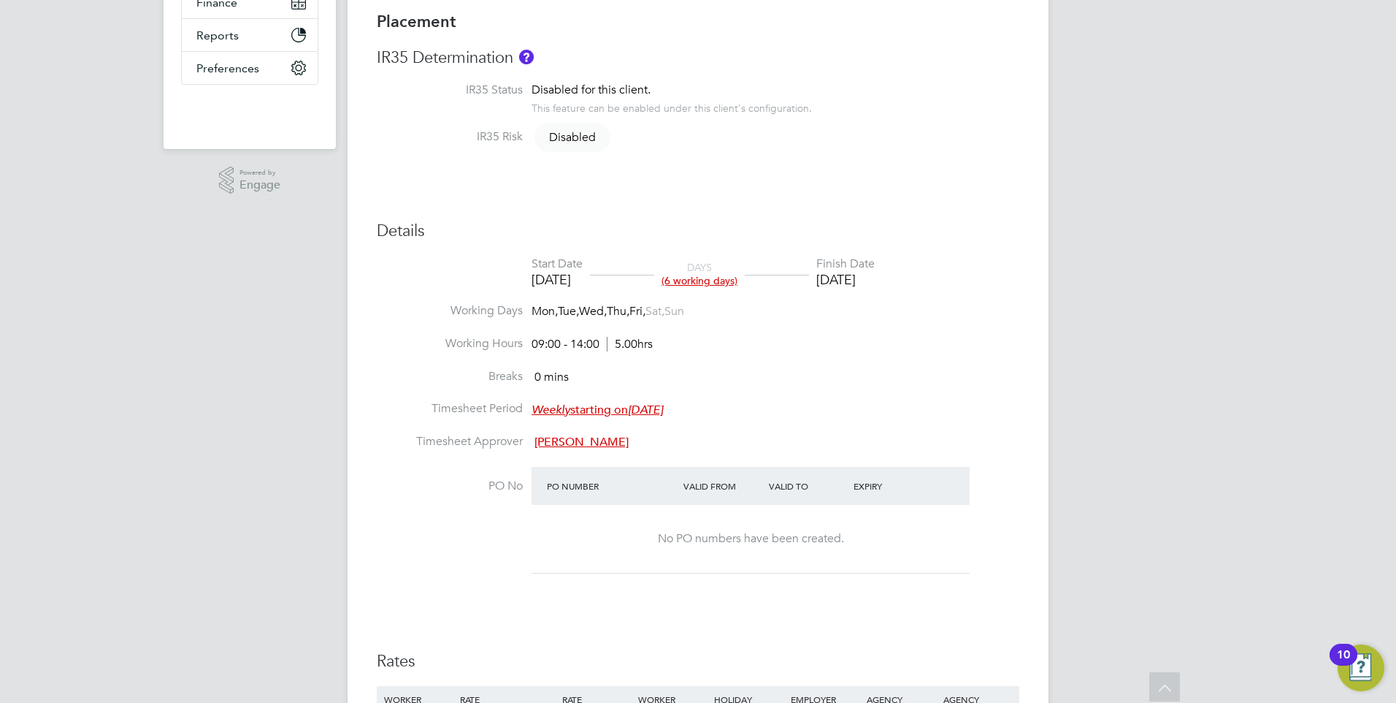
drag, startPoint x: 448, startPoint y: 340, endPoint x: 663, endPoint y: 350, distance: 214.9
click at [663, 350] on li "Working Hours 09:00 - 14:00 5.00hrs" at bounding box center [698, 352] width 643 height 33
drag, startPoint x: 663, startPoint y: 350, endPoint x: 656, endPoint y: 340, distance: 12.0
click at [656, 340] on li "Working Hours 09:00 - 14:00 5.00hrs" at bounding box center [698, 352] width 643 height 33
click at [653, 340] on span "5.00hrs" at bounding box center [630, 344] width 46 height 15
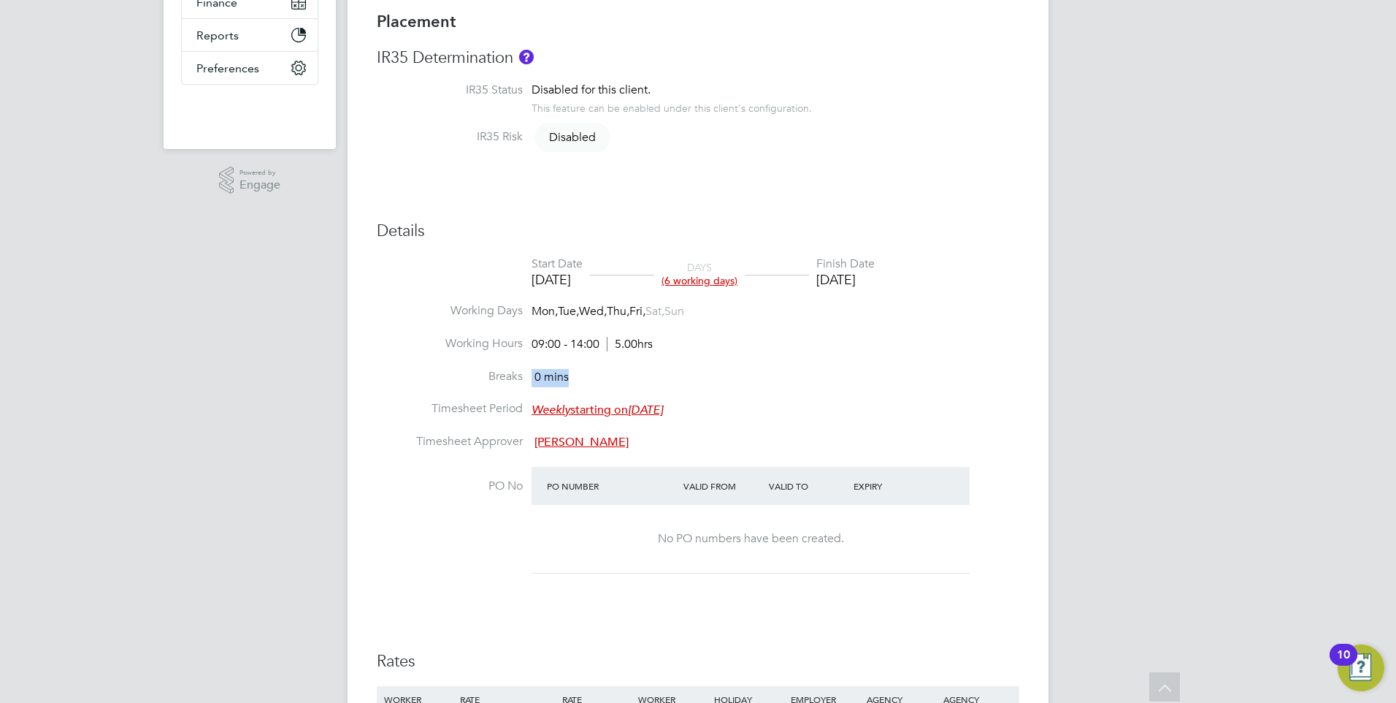
drag, startPoint x: 654, startPoint y: 344, endPoint x: 584, endPoint y: 381, distance: 78.8
click at [584, 381] on ul "Start Date 22 Aug 2025 DAYS (6 working days) Finish Date 29 Aug 2025 Working Da…" at bounding box center [698, 424] width 643 height 336
click at [584, 381] on li "Breaks 0 mins" at bounding box center [698, 385] width 643 height 33
drag, startPoint x: 478, startPoint y: 371, endPoint x: 1280, endPoint y: 412, distance: 803.0
click at [1280, 412] on div "YC Yazmin Cole Notifications Applications: Network Team Members Businesses Site…" at bounding box center [698, 404] width 1396 height 1474
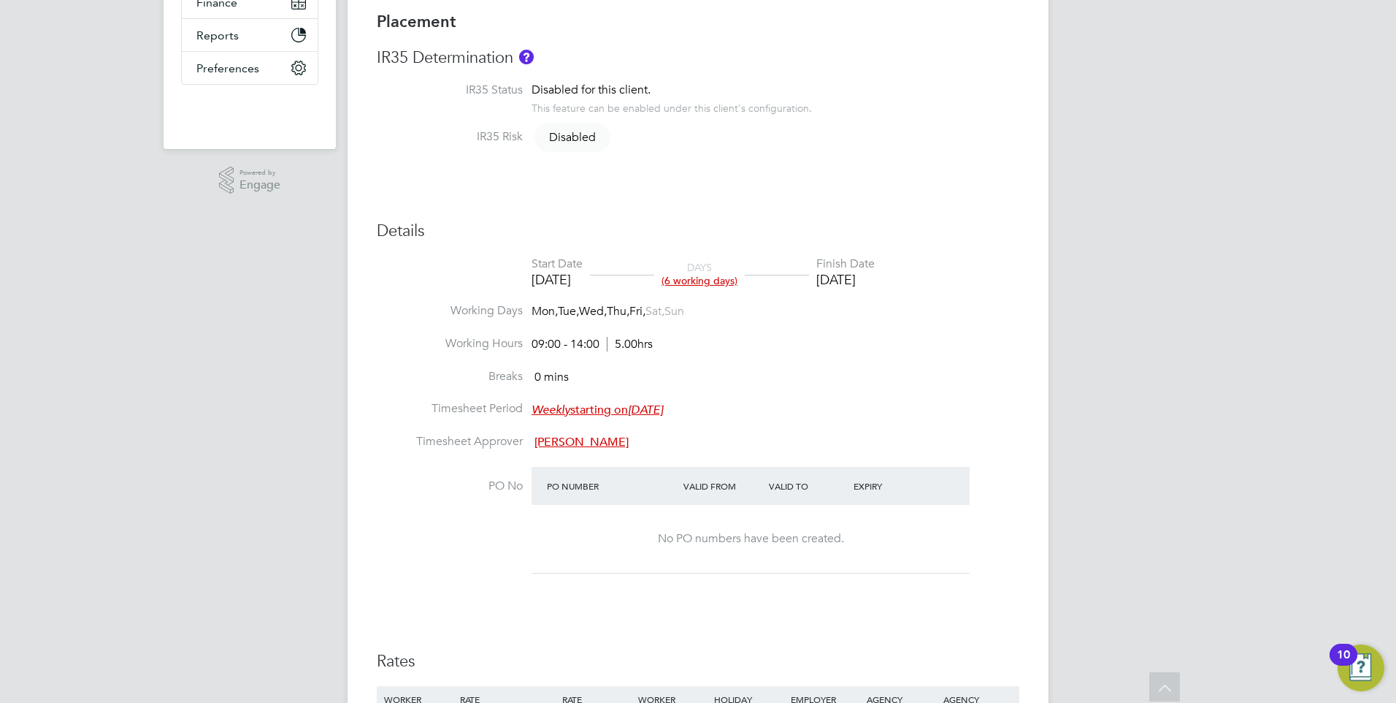
click at [1280, 412] on div "YC Yazmin Cole Notifications Applications: Network Team Members Businesses Site…" at bounding box center [698, 404] width 1396 height 1474
drag, startPoint x: 1135, startPoint y: 402, endPoint x: 1153, endPoint y: 396, distance: 18.5
click at [1153, 396] on div "YC Yazmin Cole Notifications Applications: Network Team Members Businesses Site…" at bounding box center [698, 404] width 1396 height 1474
click at [1147, 395] on div "YC Yazmin Cole Notifications Applications: Network Team Members Businesses Site…" at bounding box center [698, 404] width 1396 height 1474
drag, startPoint x: 535, startPoint y: 344, endPoint x: 757, endPoint y: 343, distance: 222.8
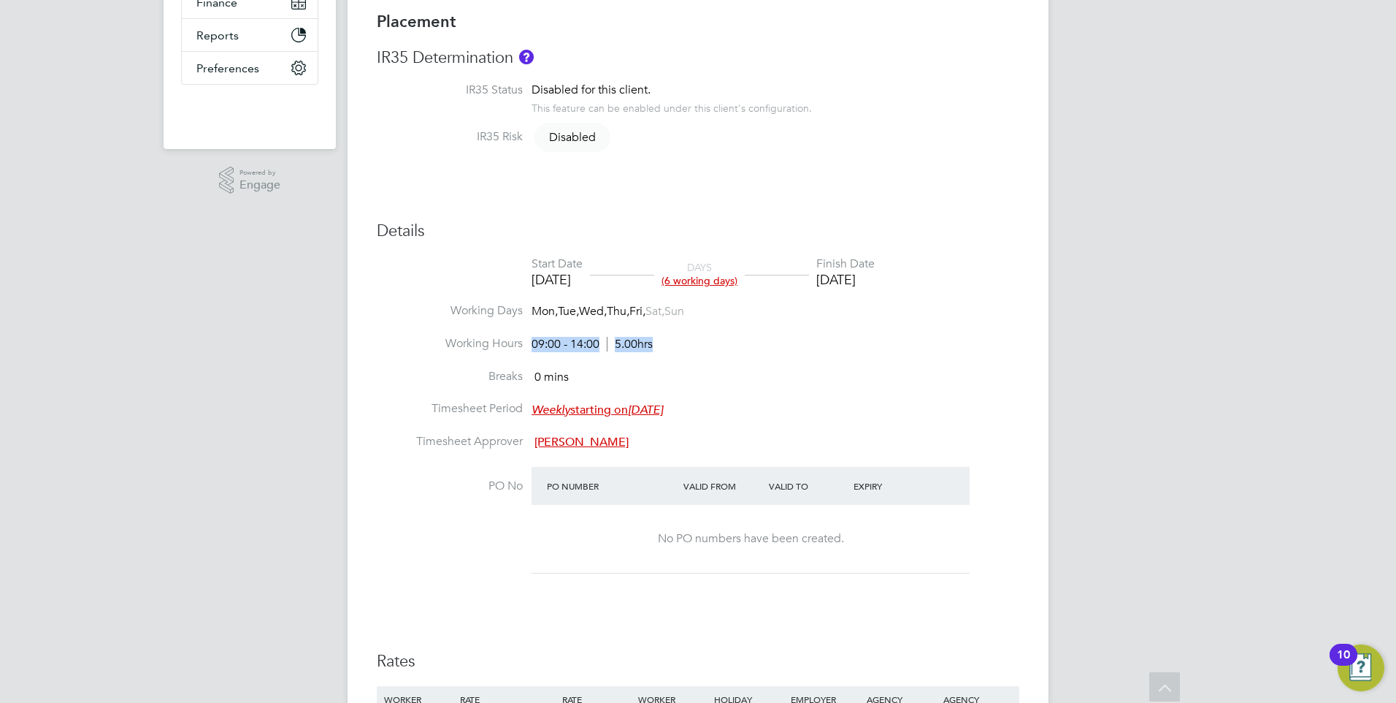
click at [757, 343] on li "Working Hours 09:00 - 14:00 5.00hrs" at bounding box center [698, 352] width 643 height 33
drag, startPoint x: 530, startPoint y: 310, endPoint x: 730, endPoint y: 345, distance: 203.3
click at [730, 345] on ul "Start Date 22 Aug 2025 DAYS (6 working days) Finish Date 29 Aug 2025 Working Da…" at bounding box center [698, 424] width 643 height 336
click at [730, 345] on li "Working Hours 09:00 - 14:00 5.00hrs" at bounding box center [698, 352] width 643 height 33
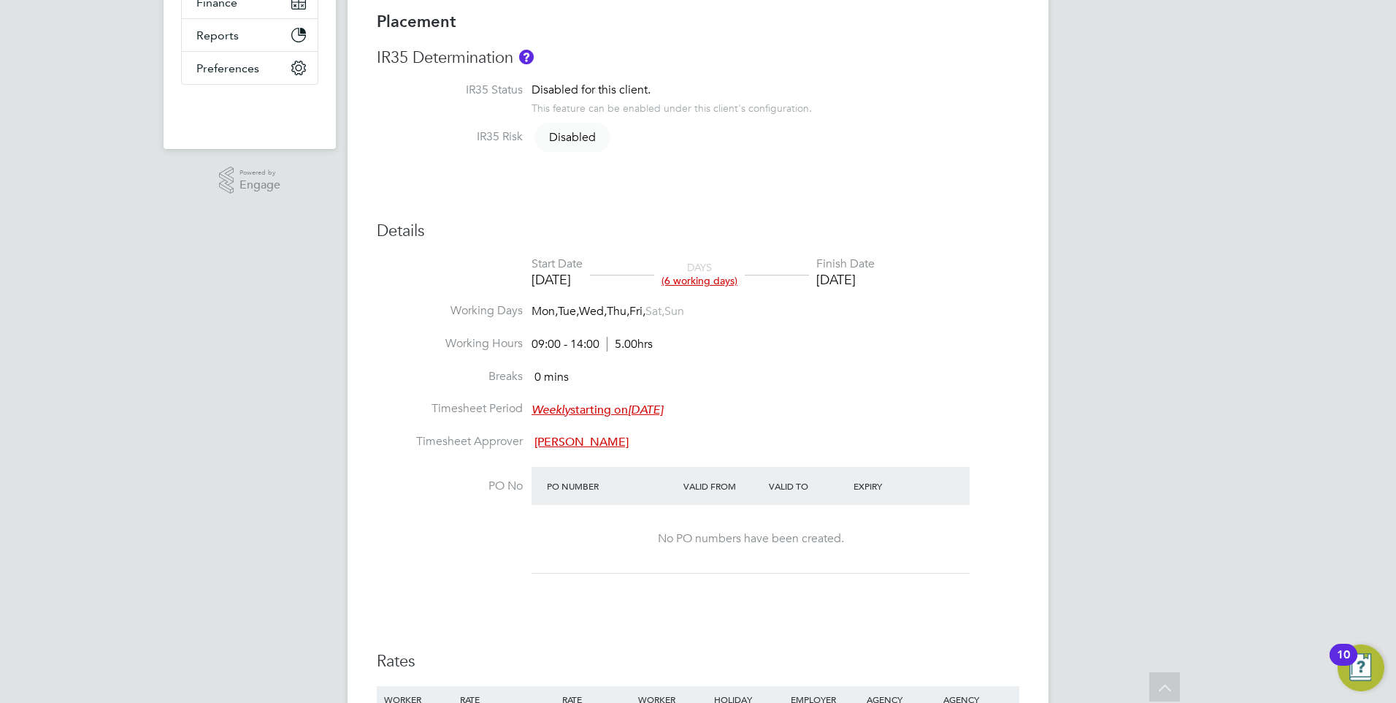
click at [1042, 367] on div "Placement Details Unfollow FB Frank Burke m: 07944497212 Placement ID P300910 V…" at bounding box center [698, 413] width 701 height 1410
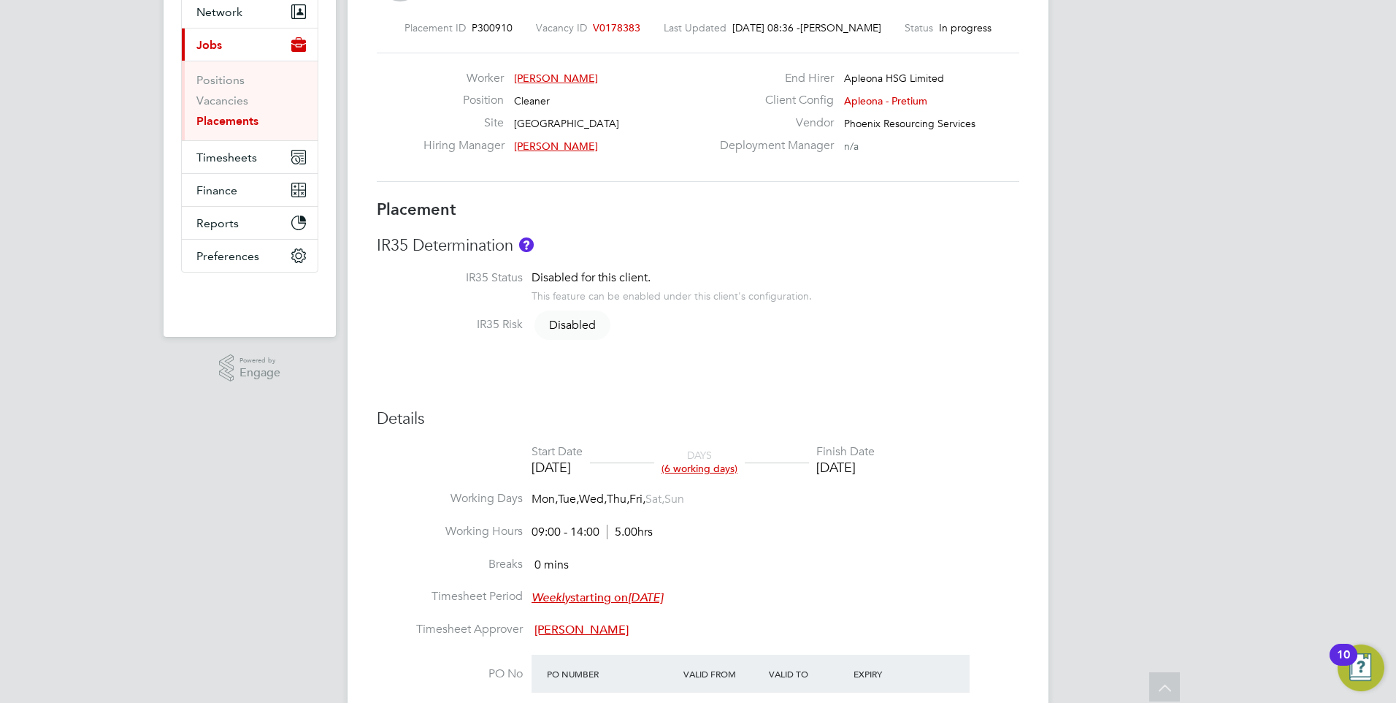
scroll to position [0, 0]
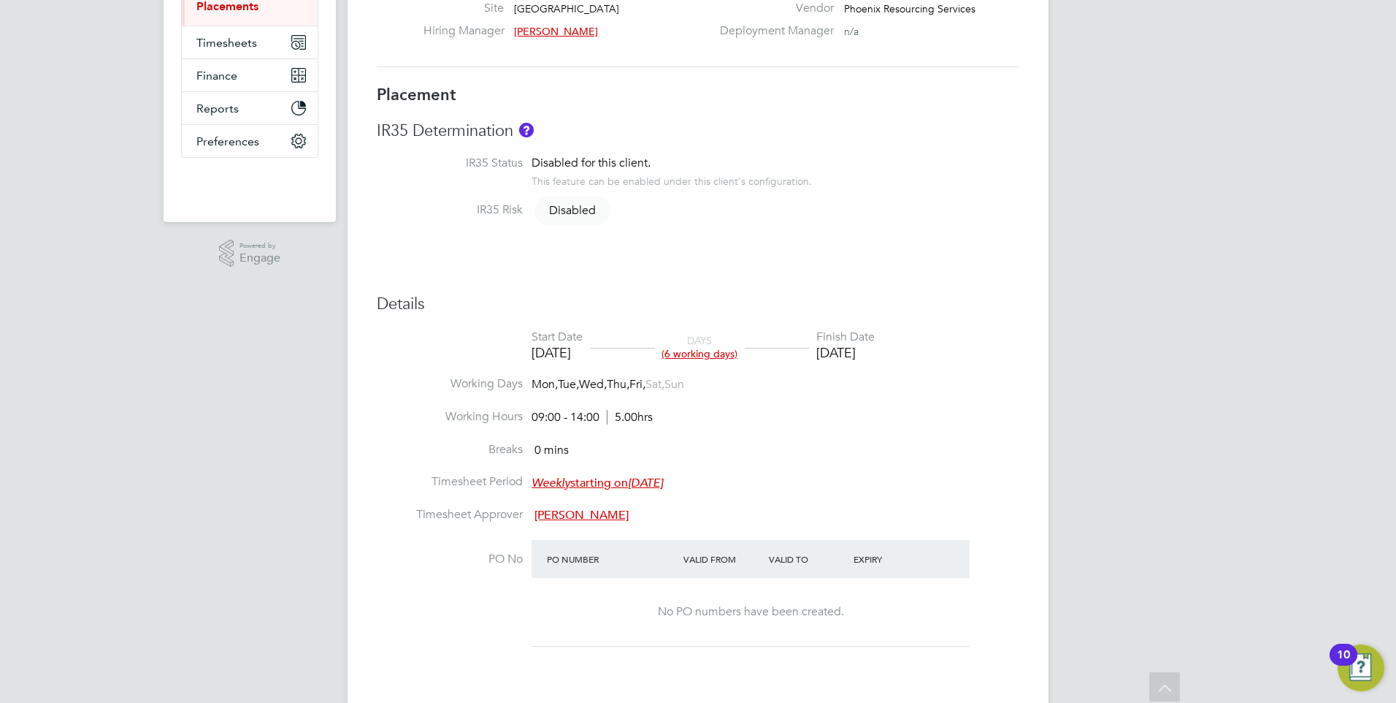
click at [89, 351] on div "YC Yazmin Cole Notifications Applications: Network Team Members Businesses Site…" at bounding box center [698, 477] width 1396 height 1474
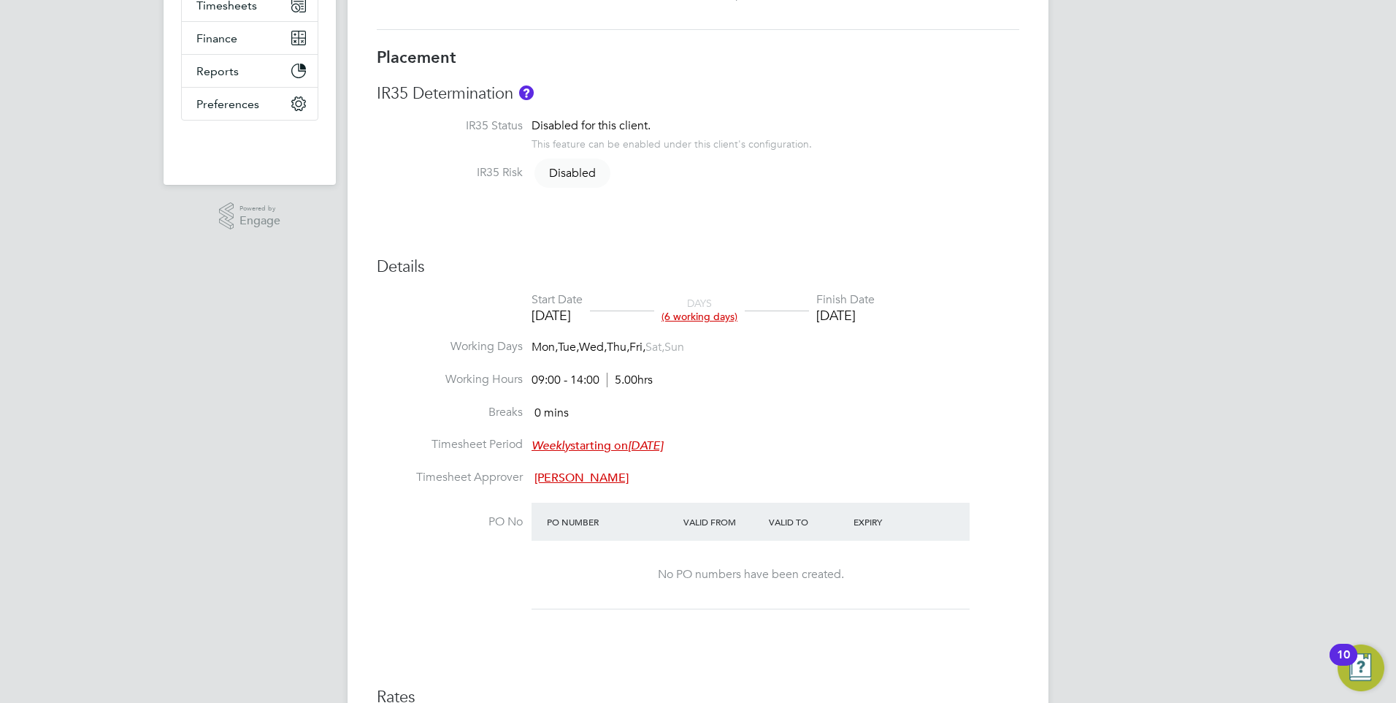
scroll to position [365, 0]
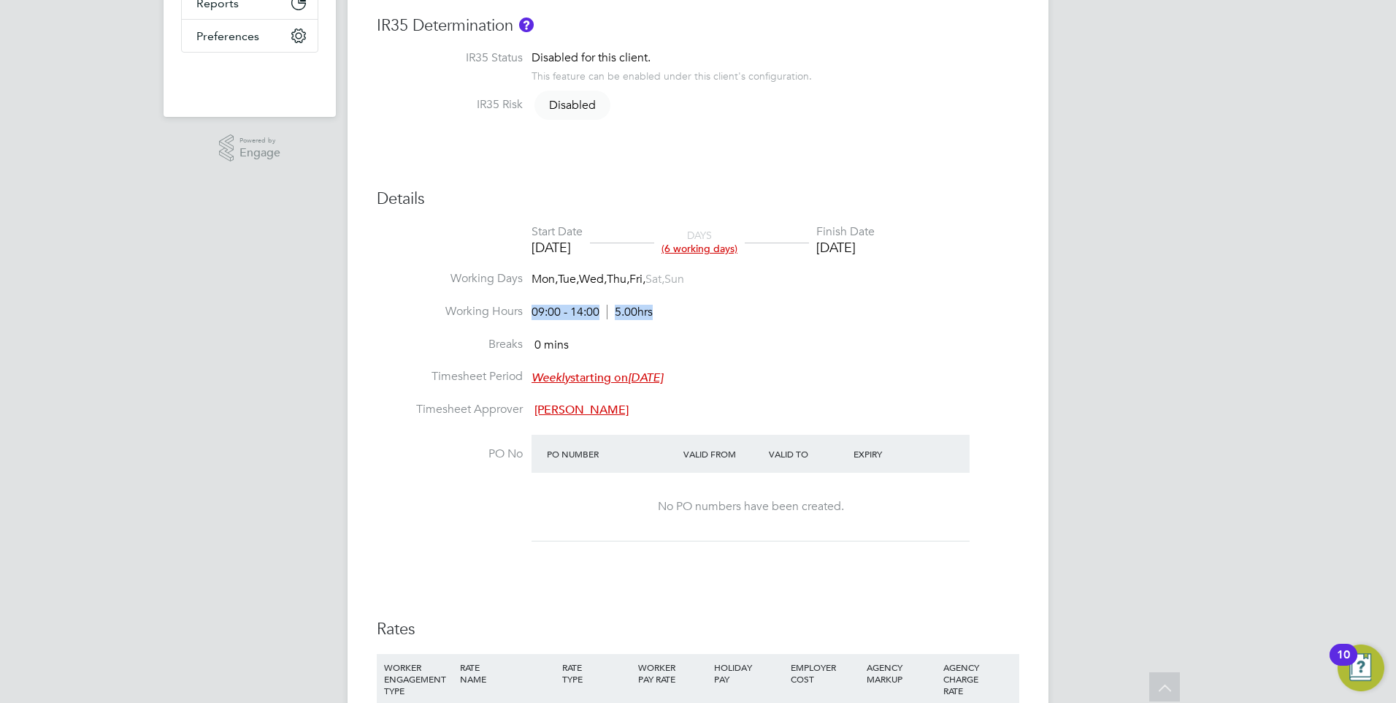
drag, startPoint x: 532, startPoint y: 308, endPoint x: 693, endPoint y: 324, distance: 162.1
click at [693, 324] on li "Working Hours 09:00 - 14:00 5.00hrs" at bounding box center [698, 320] width 643 height 33
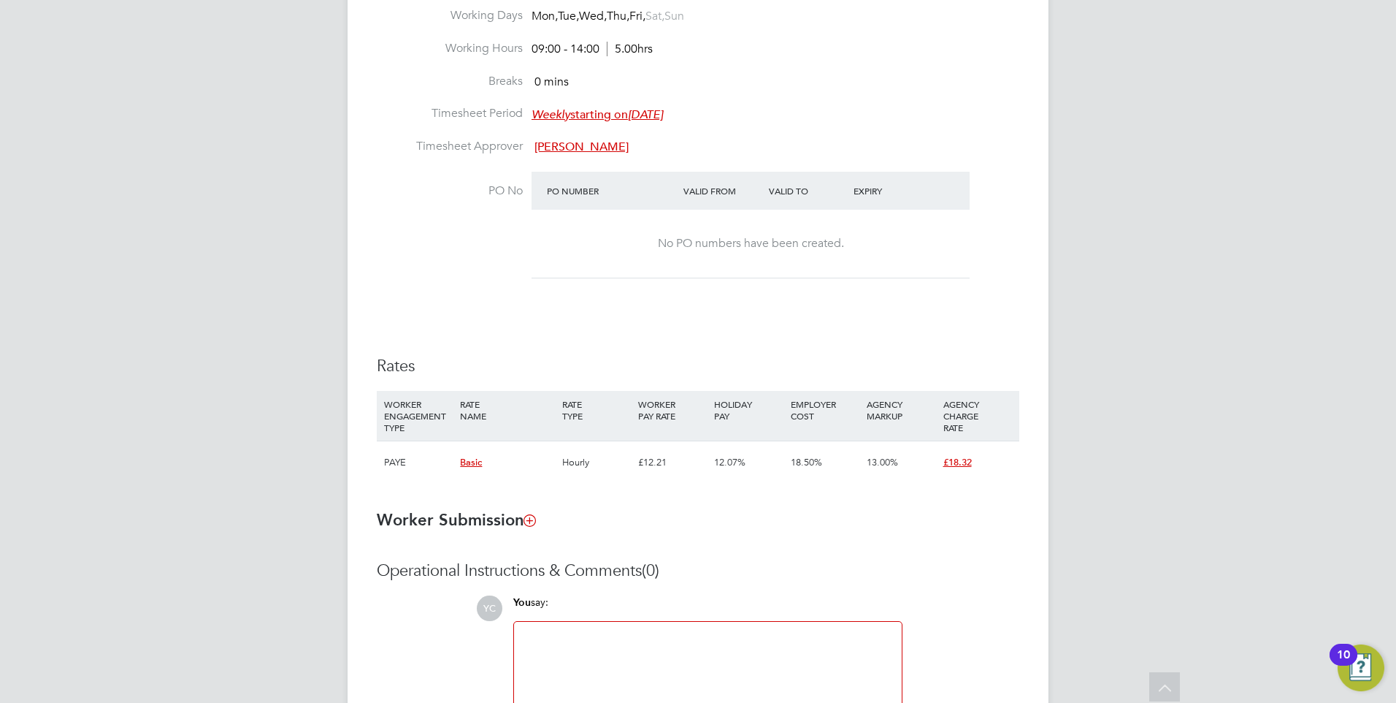
scroll to position [771, 0]
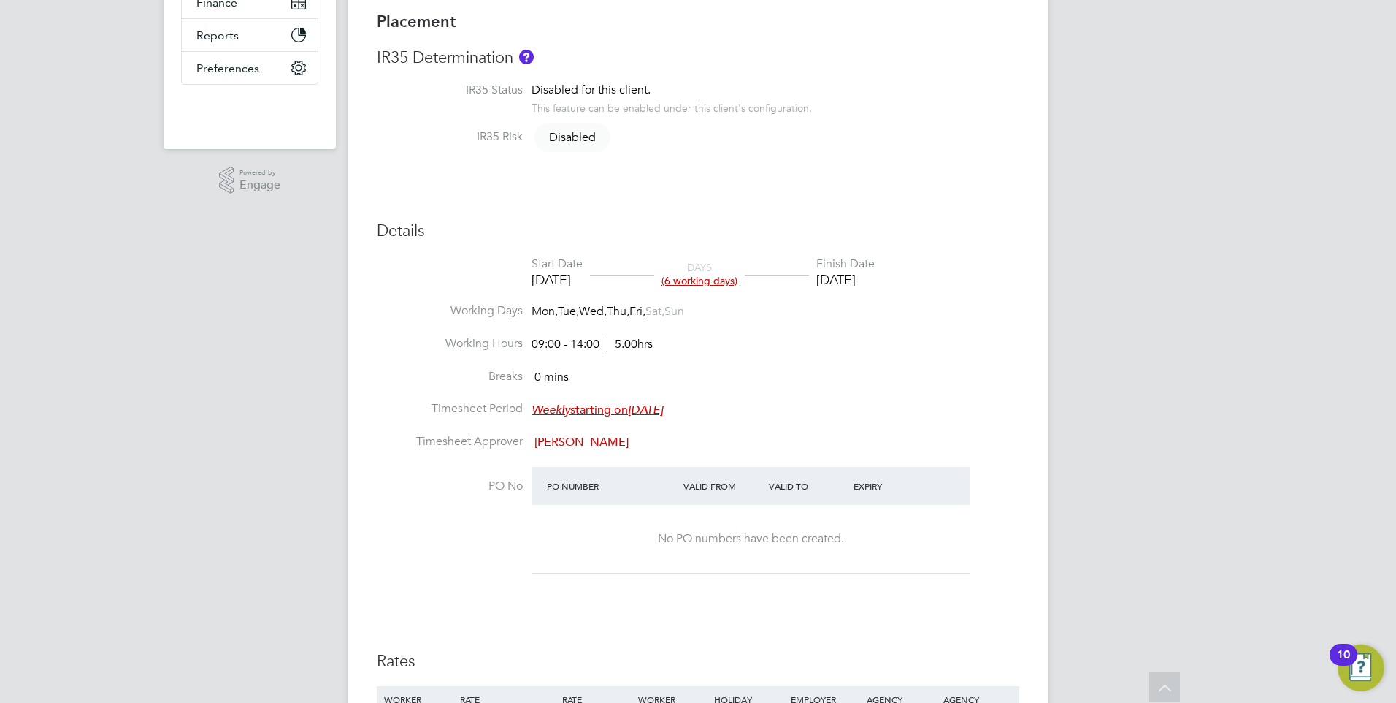
click at [287, 356] on div "YC Yazmin Cole Notifications Applications: Network Team Members Businesses Site…" at bounding box center [698, 404] width 1396 height 1474
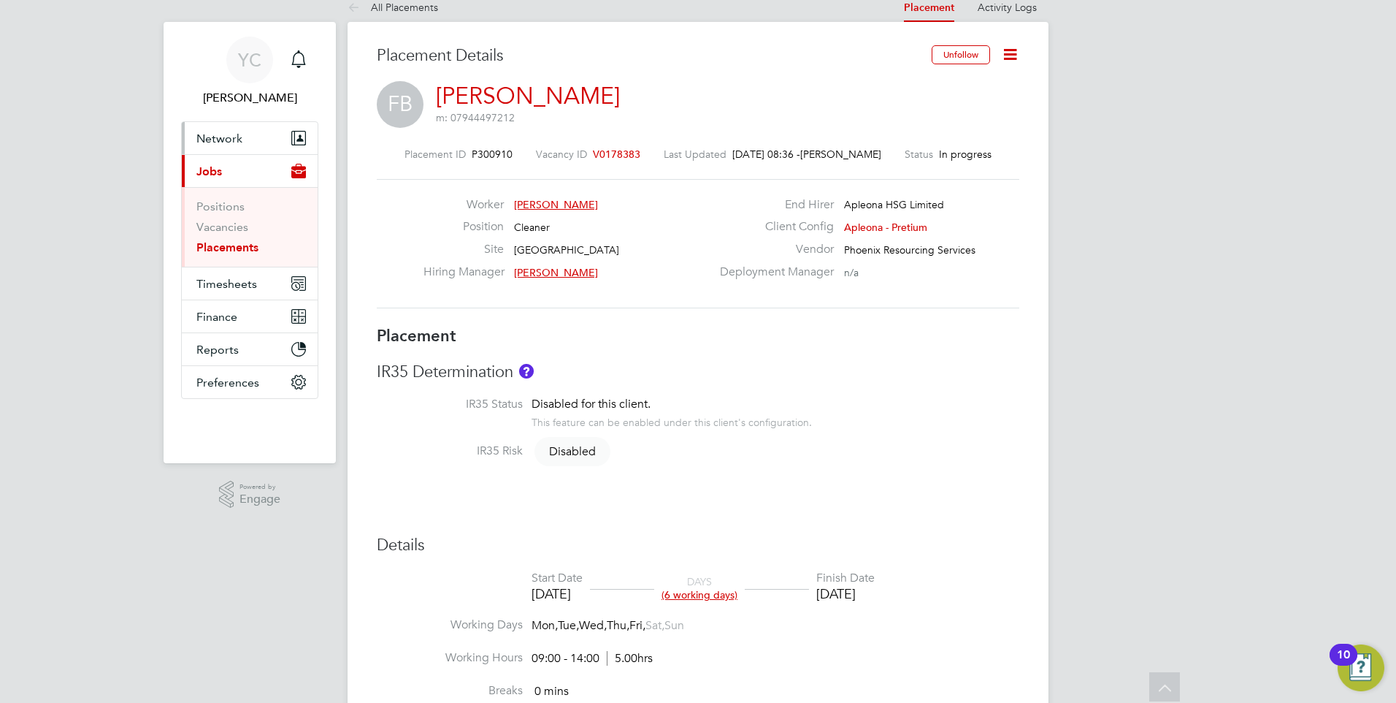
scroll to position [0, 0]
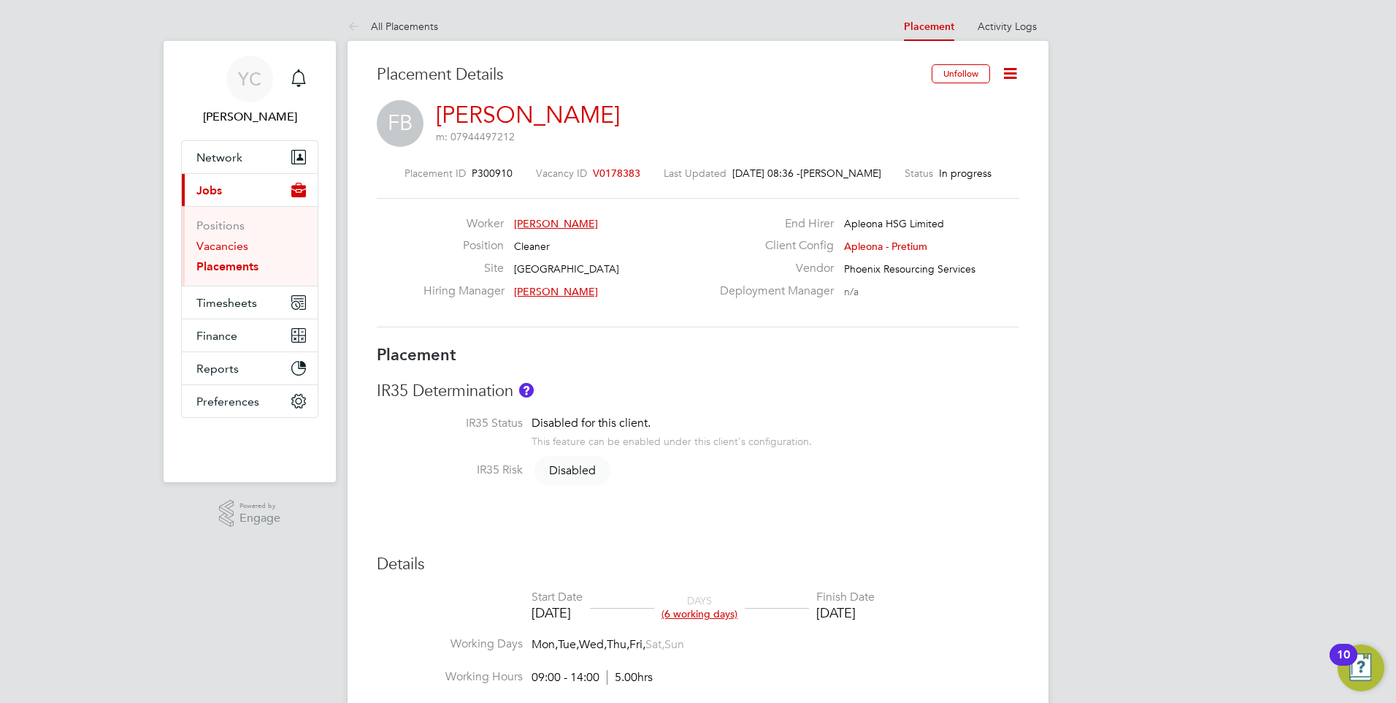
click at [210, 241] on link "Vacancies" at bounding box center [222, 246] width 52 height 14
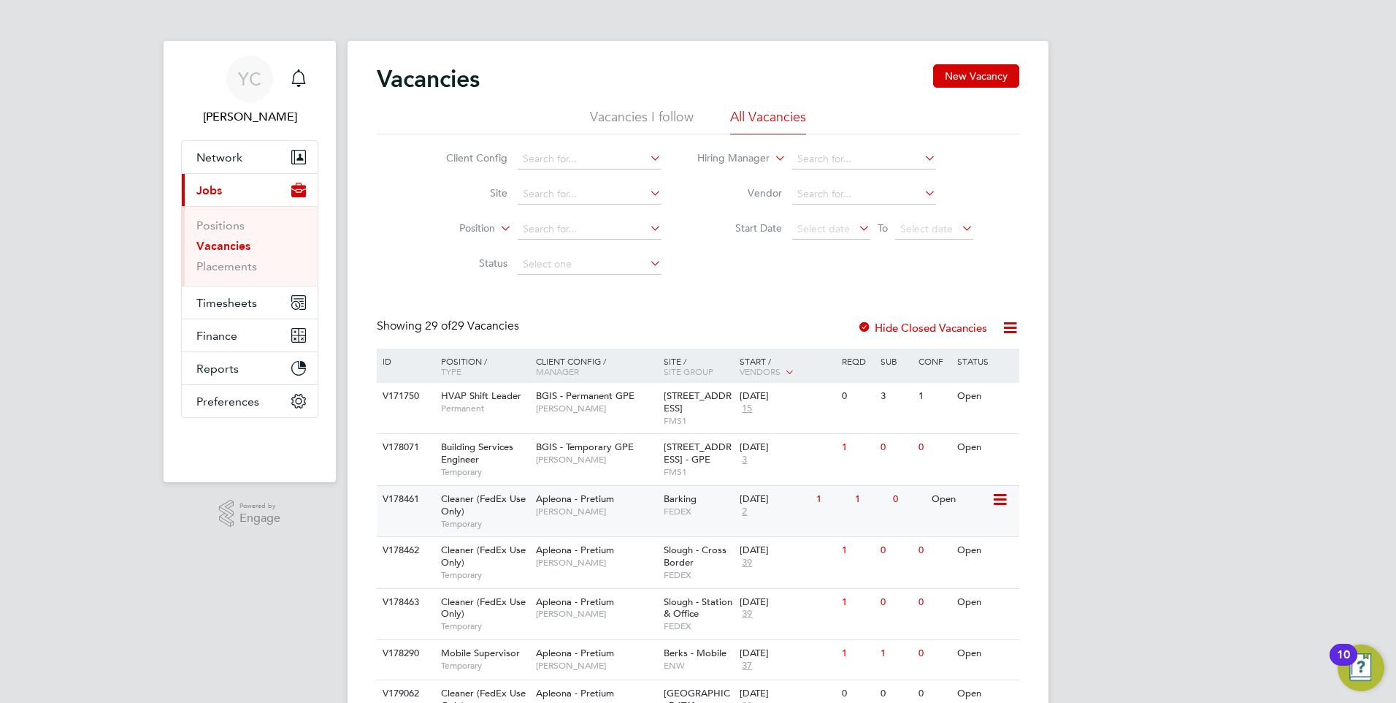
scroll to position [73, 0]
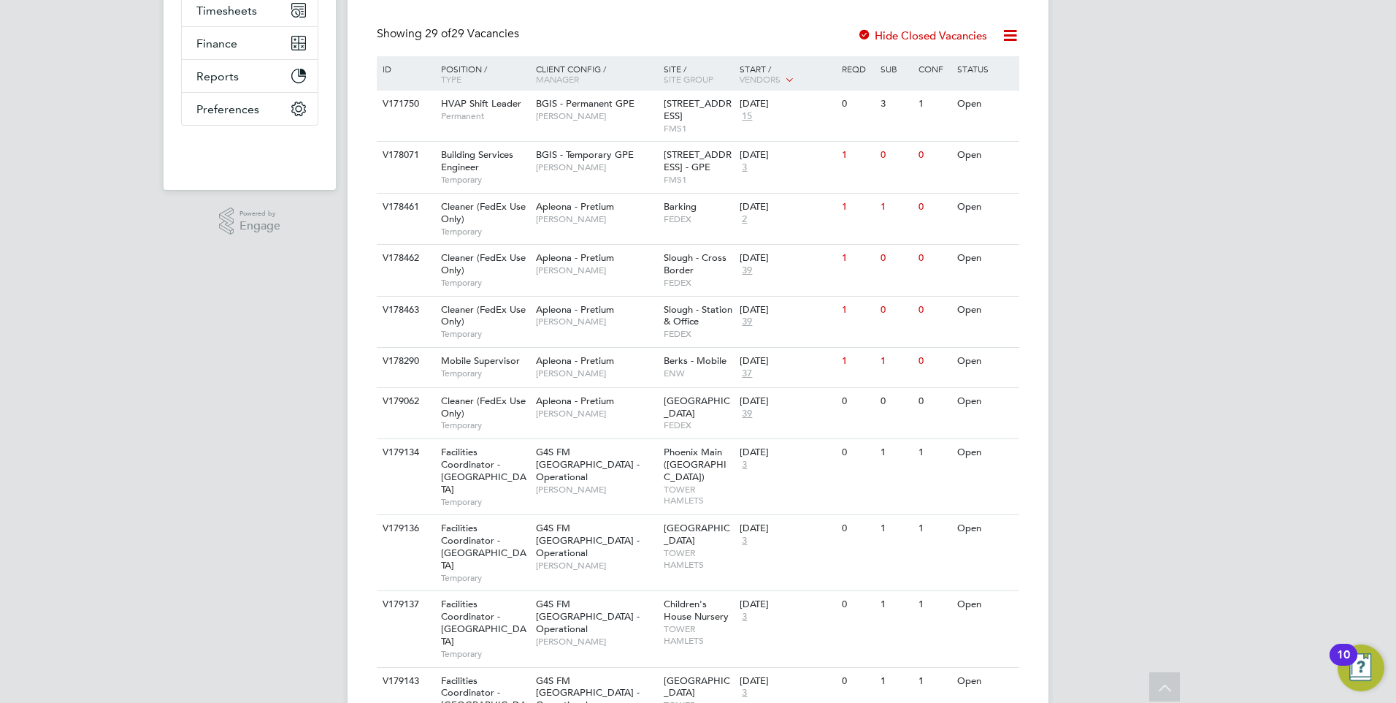
scroll to position [657, 0]
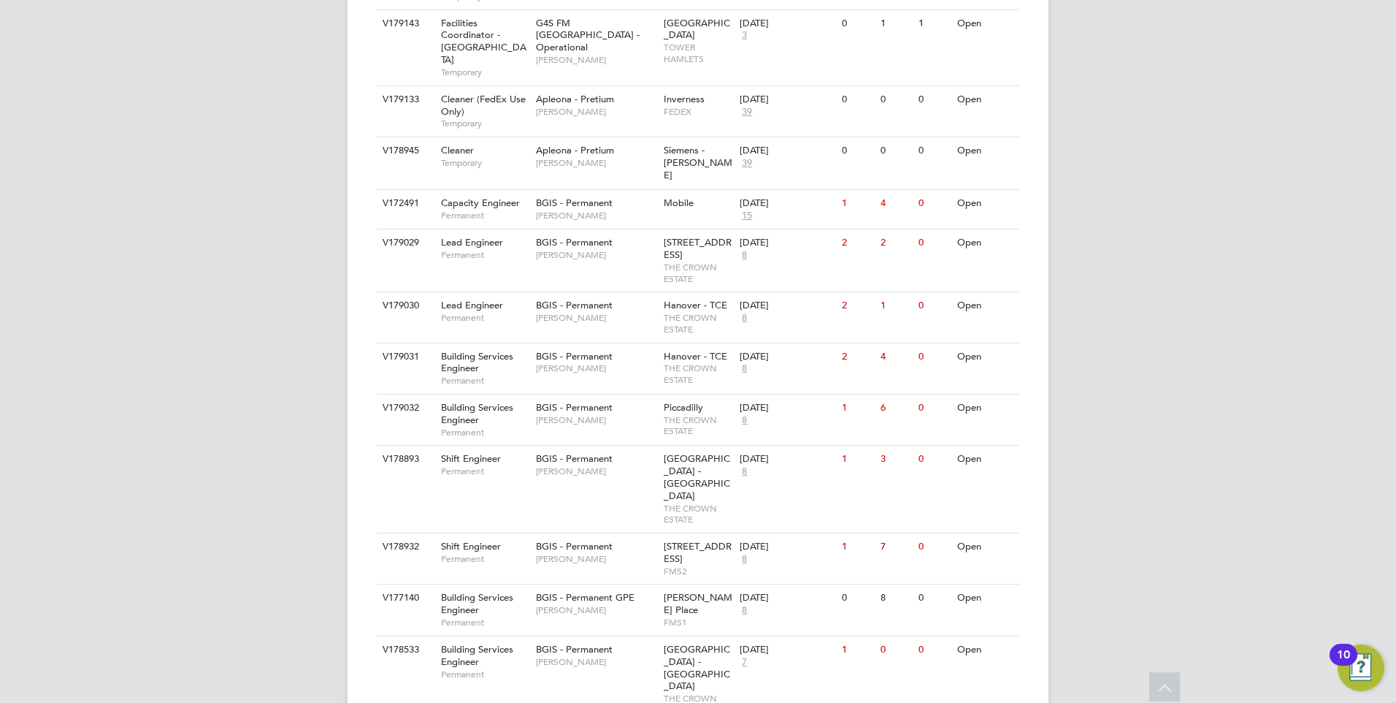
click at [190, 425] on div "YC Yazmin Cole Notifications Applications: Network Team Members Businesses Site…" at bounding box center [698, 136] width 1396 height 2171
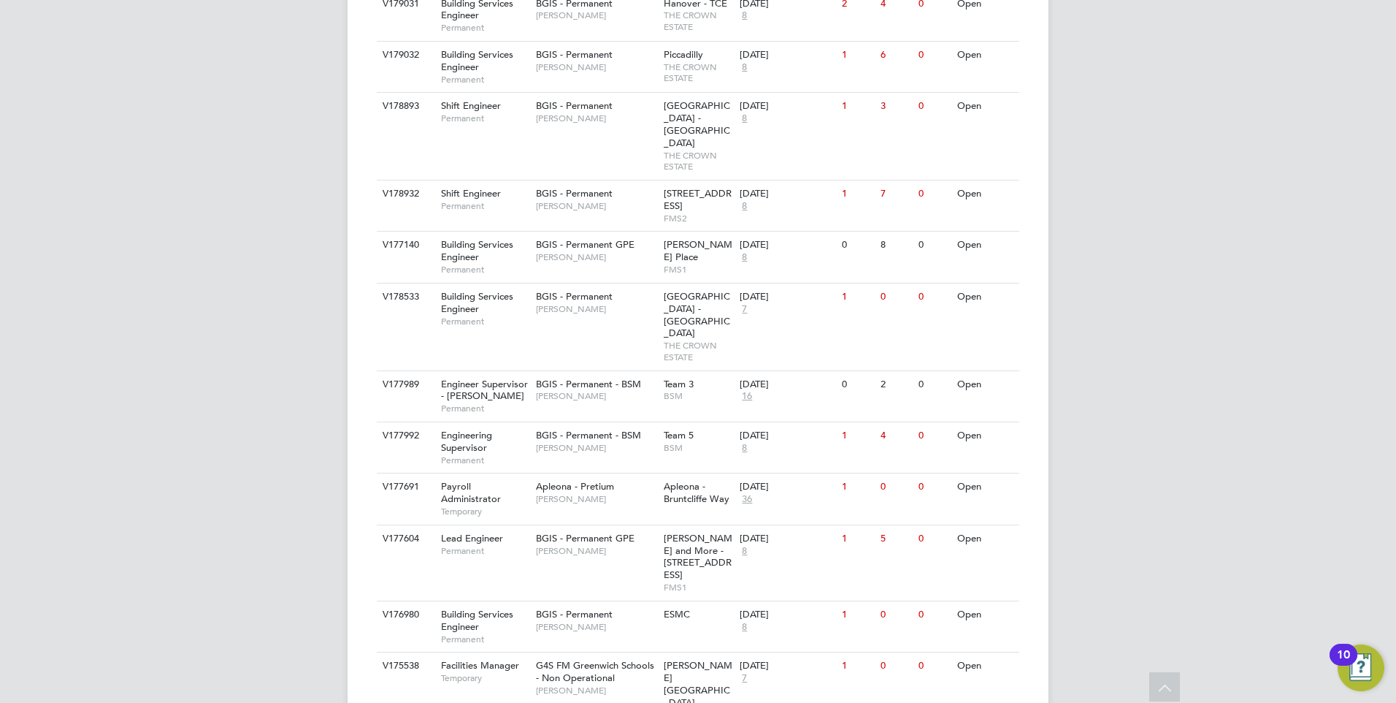
scroll to position [1332, 0]
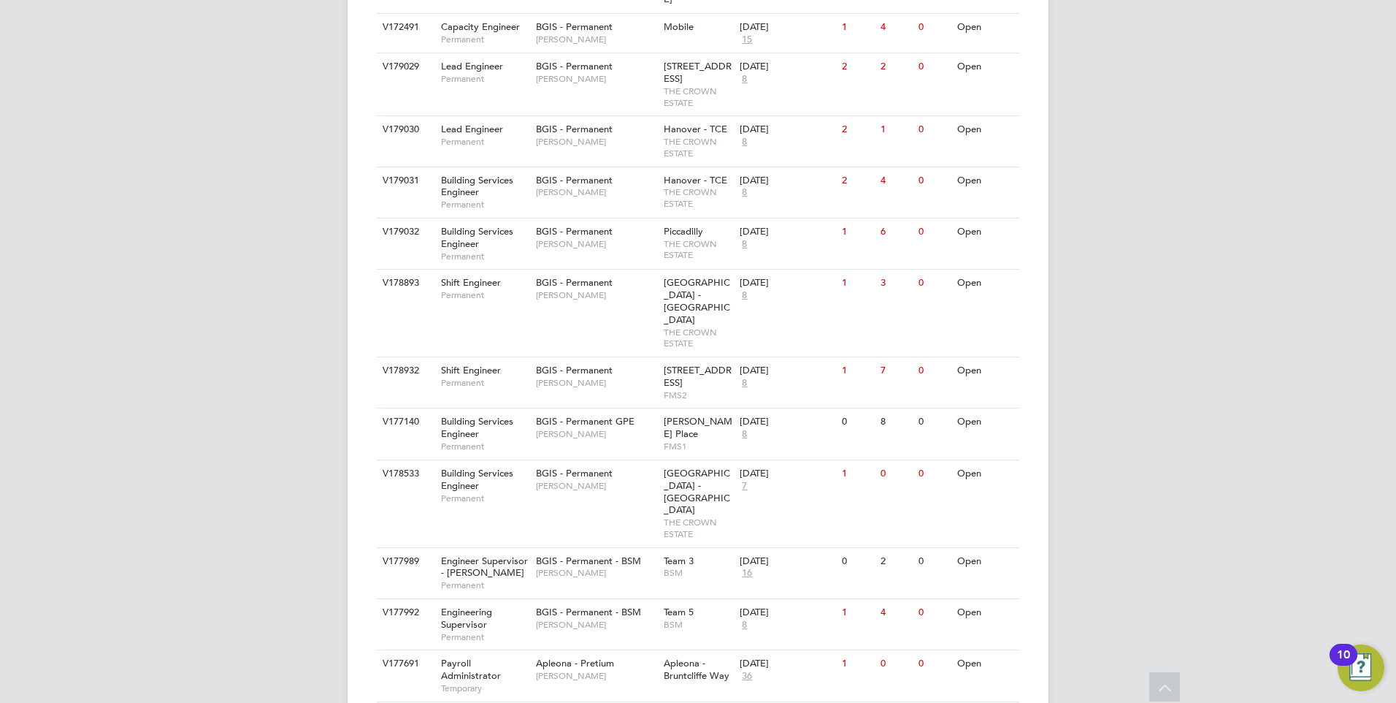
scroll to position [967, 0]
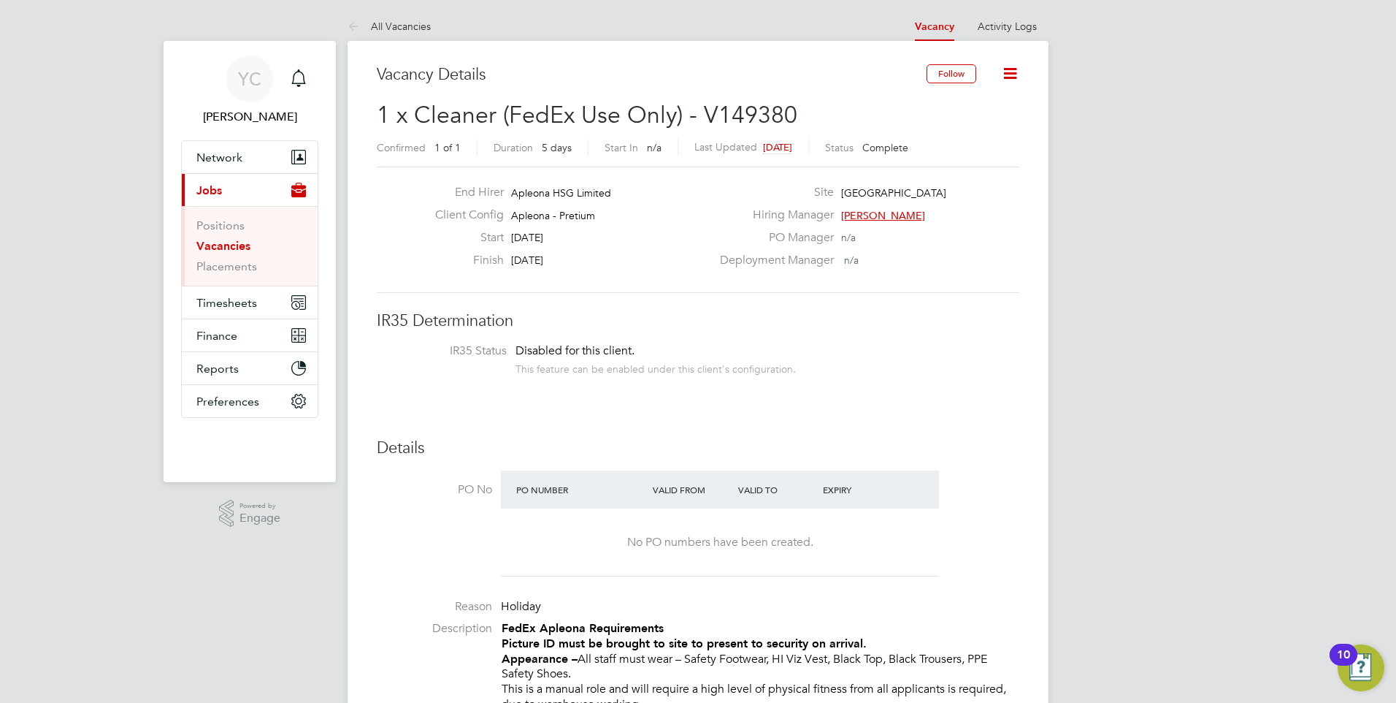
click at [228, 242] on link "Vacancies" at bounding box center [223, 246] width 54 height 14
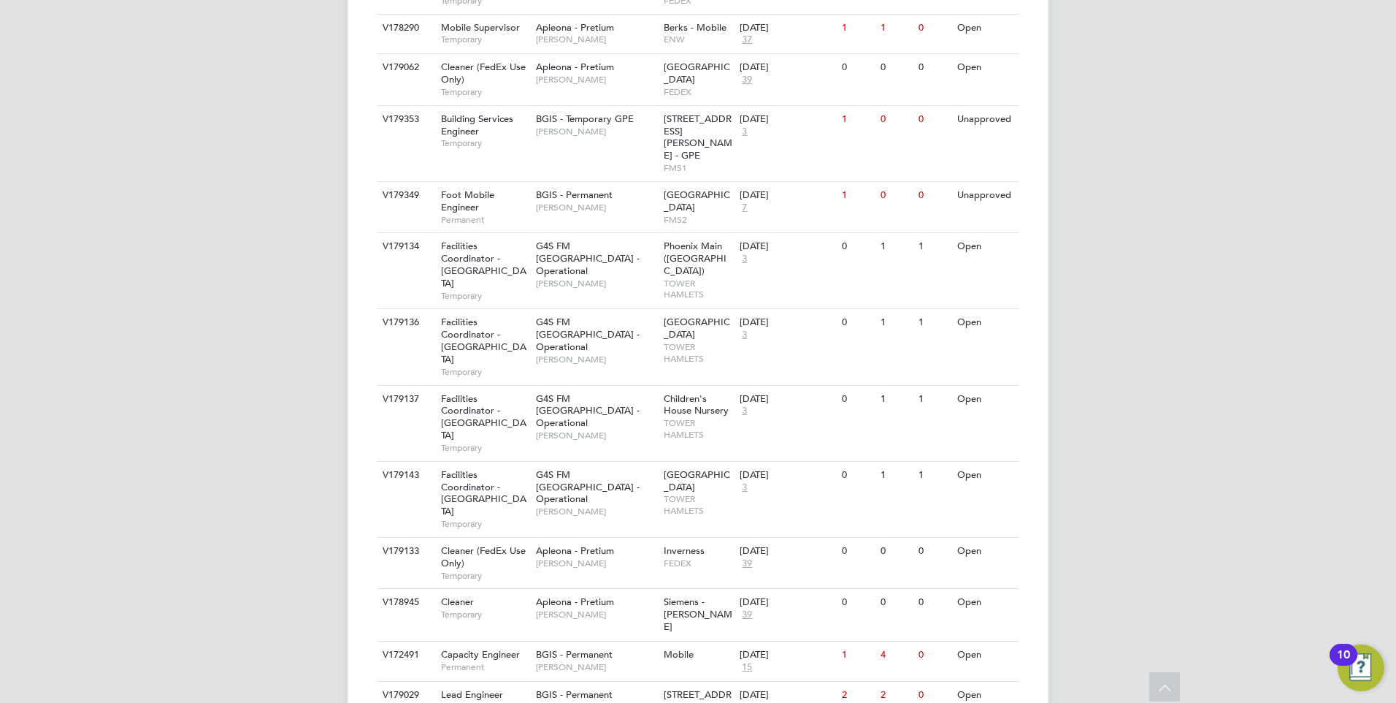
scroll to position [657, 0]
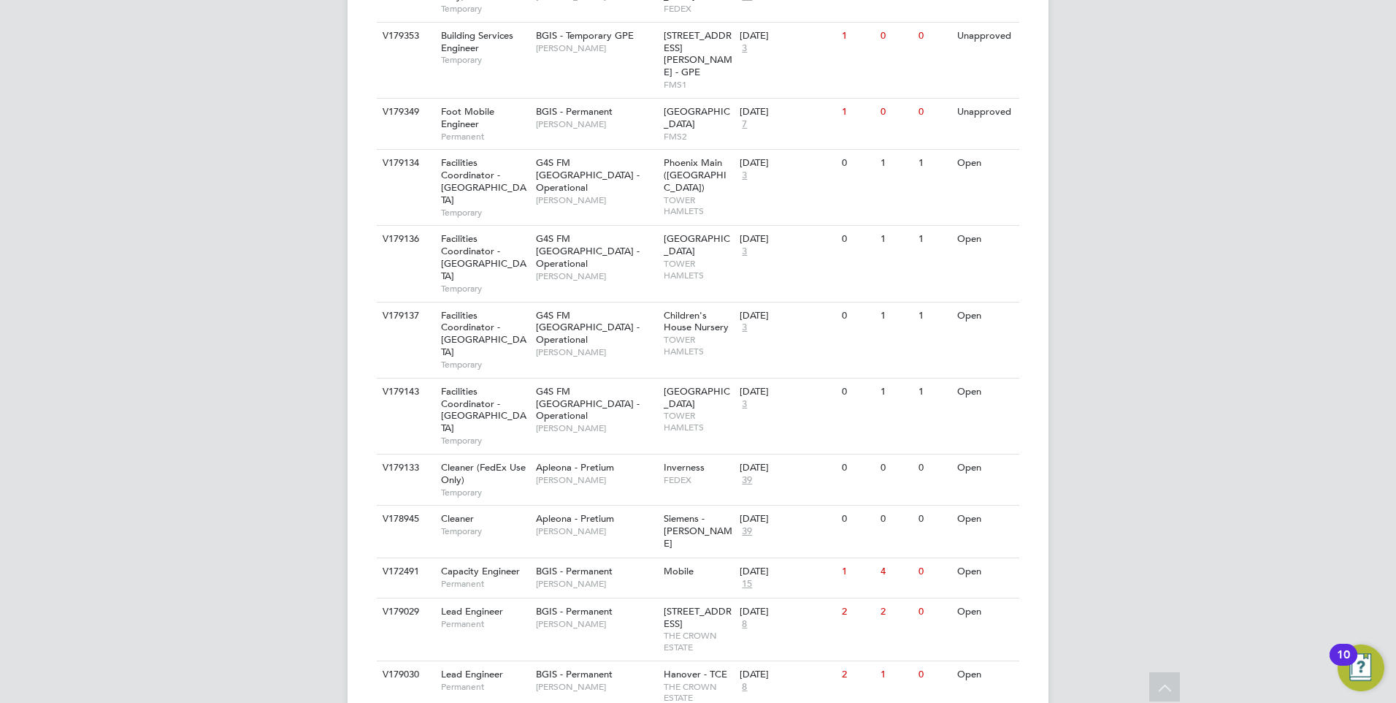
click at [269, 410] on div "YC Yazmin Cole Notifications Applications: Network Team Members Businesses Site…" at bounding box center [698, 488] width 1396 height 2290
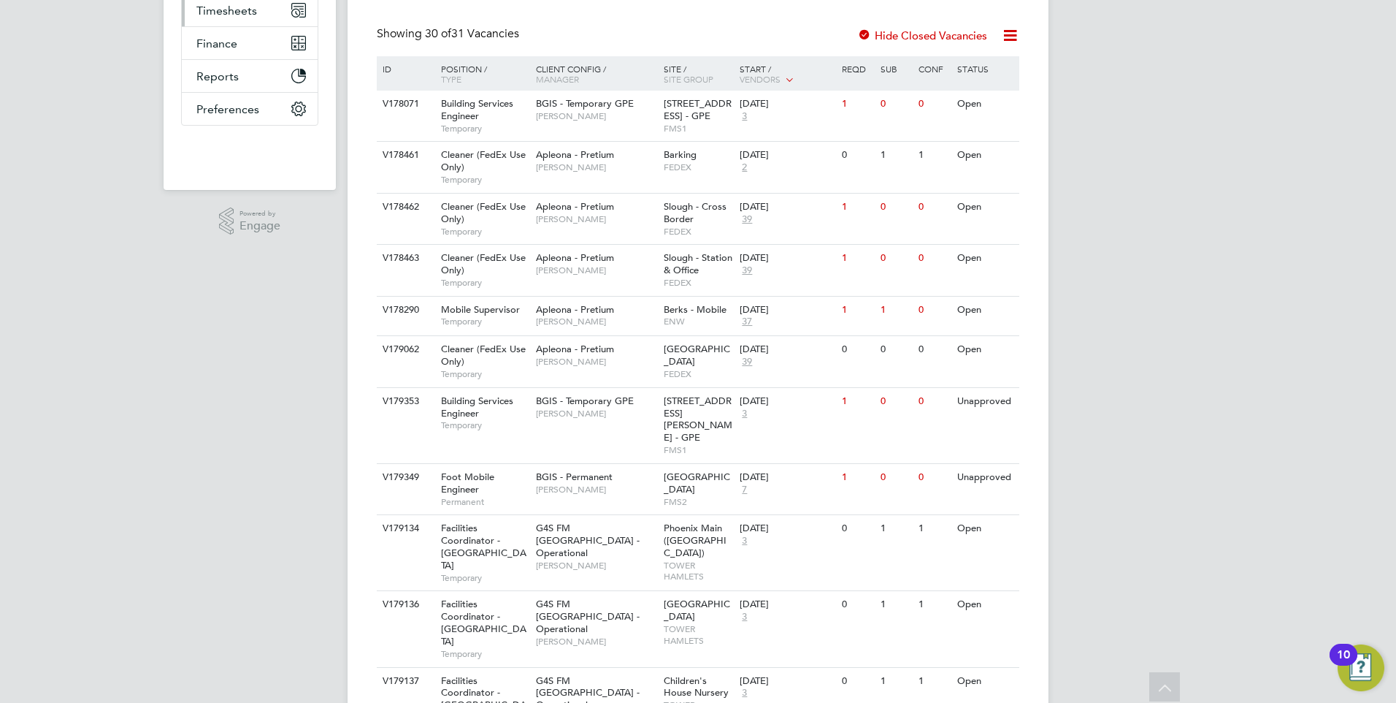
scroll to position [0, 0]
